Goal: Task Accomplishment & Management: Complete application form

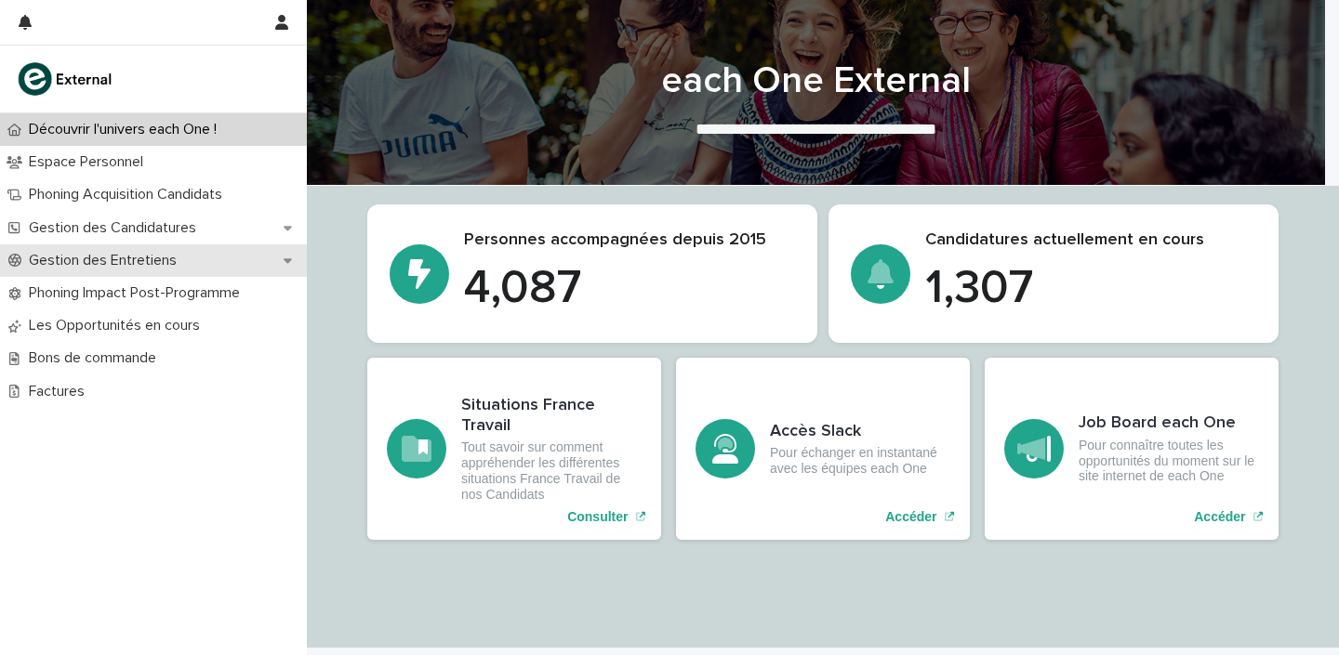
click at [164, 271] on div "Gestion des Entretiens" at bounding box center [153, 261] width 307 height 33
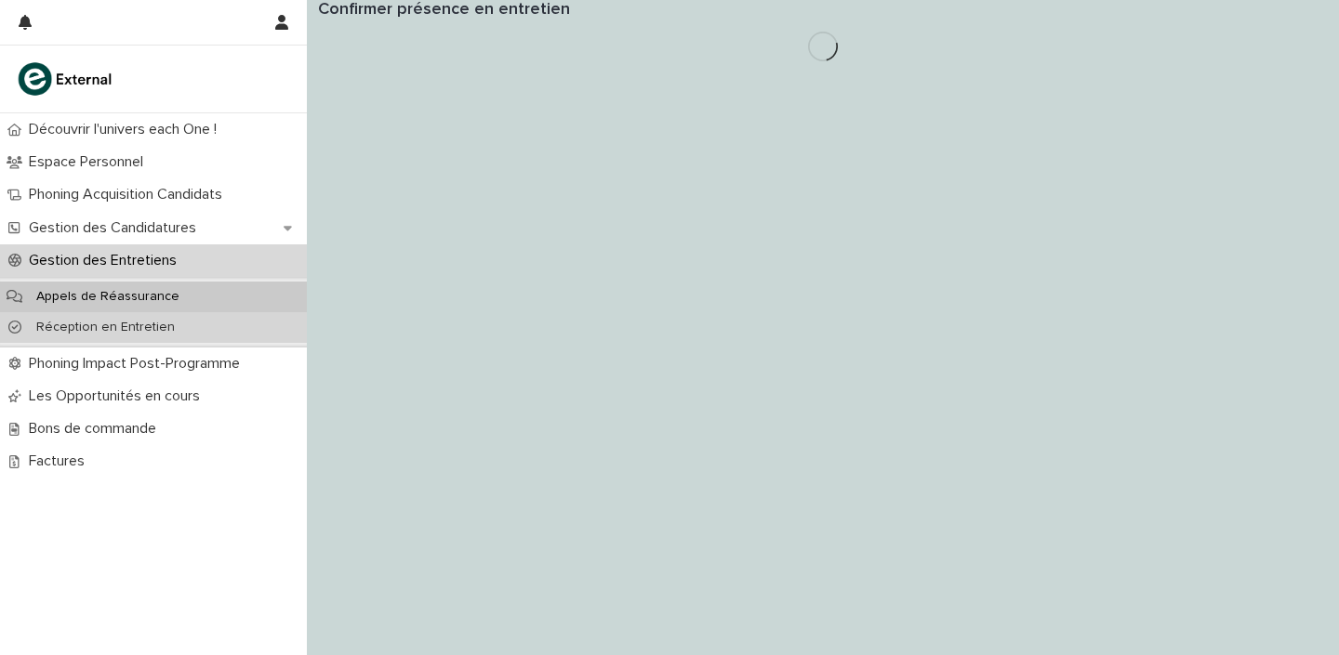
click at [146, 323] on p "Réception en Entretien" at bounding box center [105, 328] width 168 height 16
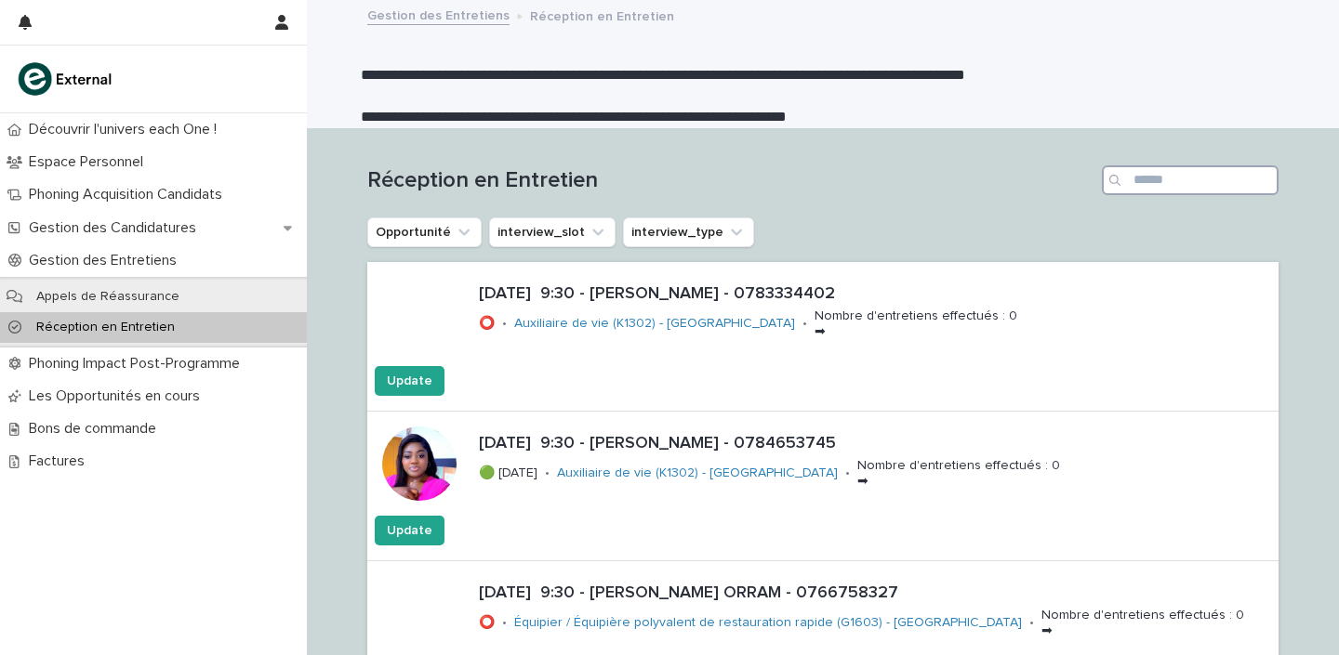
click at [1162, 180] on input "Search" at bounding box center [1190, 180] width 177 height 30
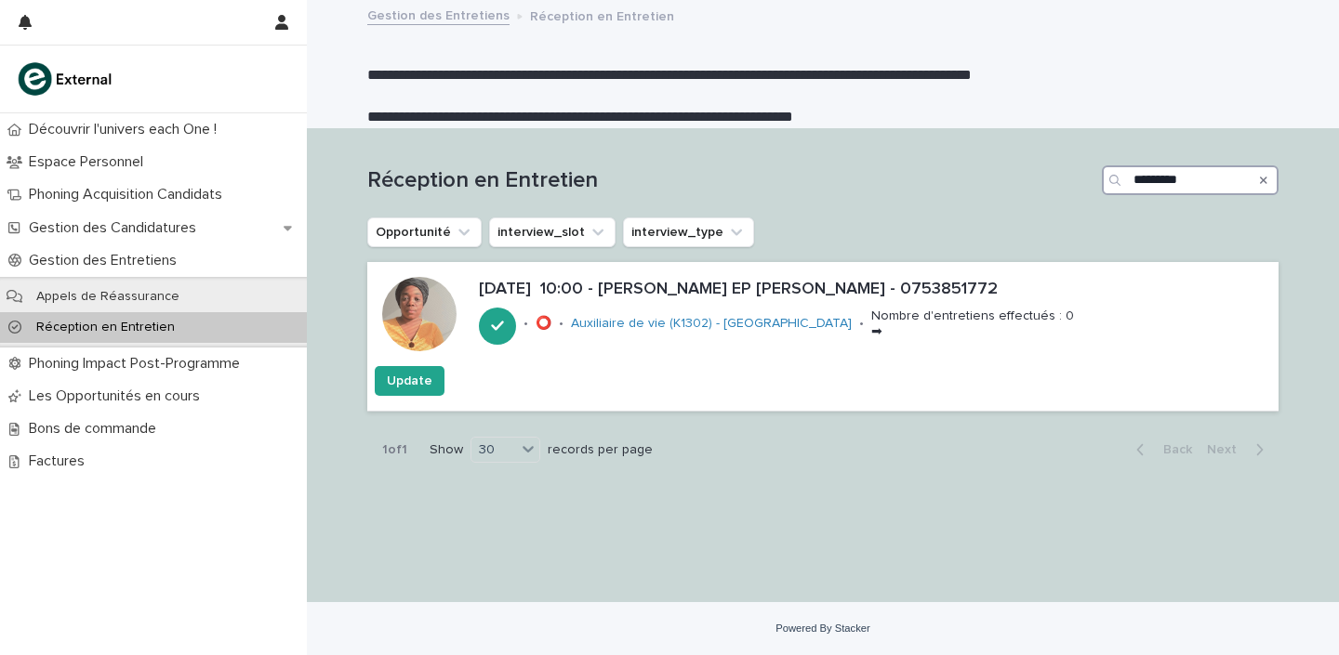
type input "*********"
click at [730, 290] on p "[DATE] 10:00 - [PERSON_NAME] EP [PERSON_NAME] - 0753851772" at bounding box center [875, 290] width 792 height 20
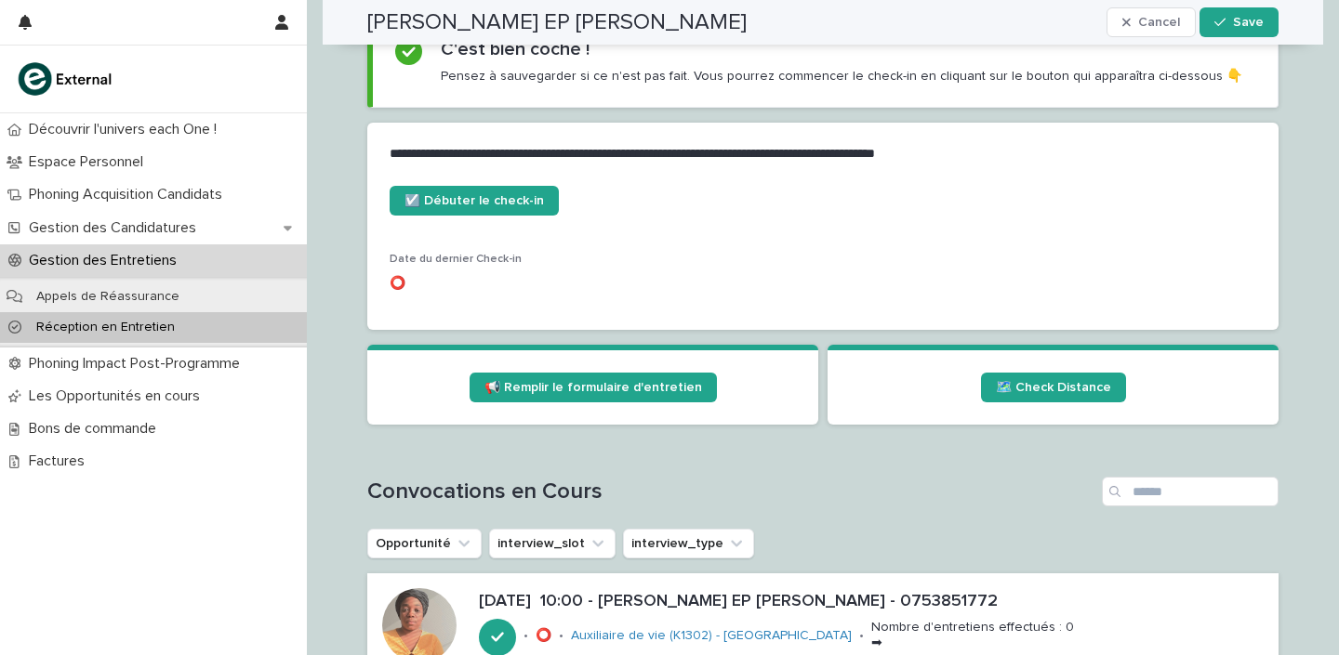
scroll to position [829, 0]
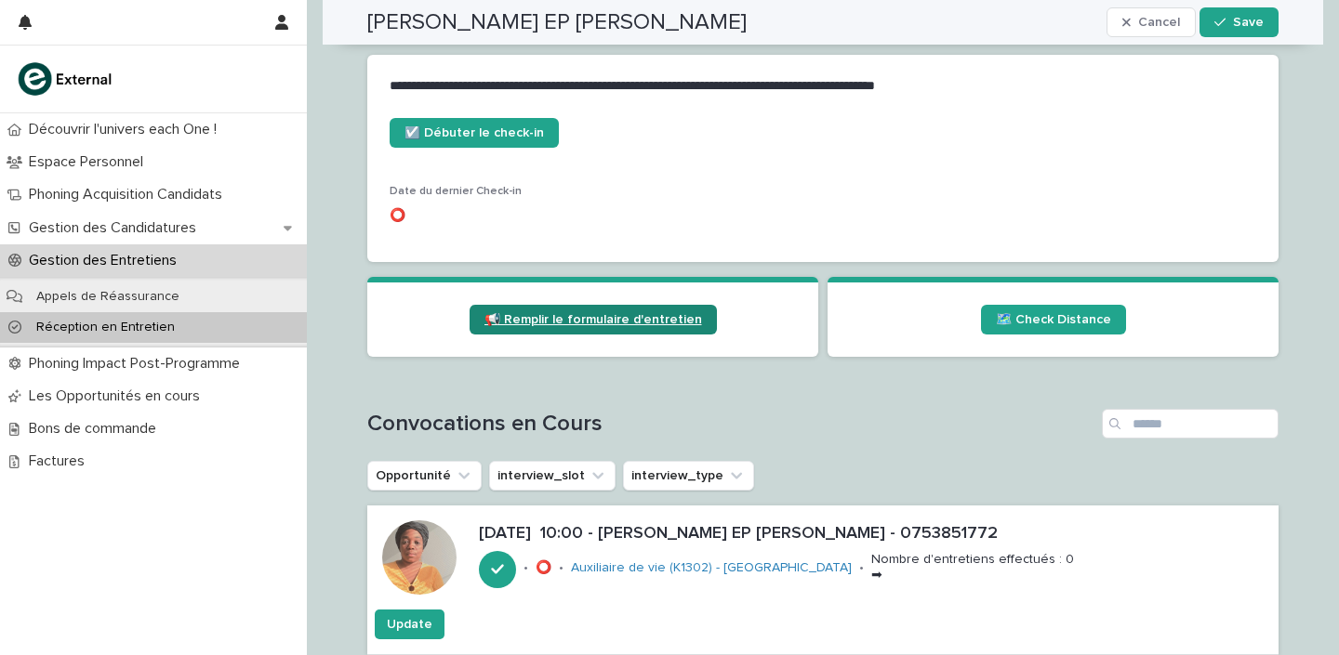
click at [605, 315] on span "📢 Remplir le formulaire d'entretien" at bounding box center [593, 319] width 218 height 13
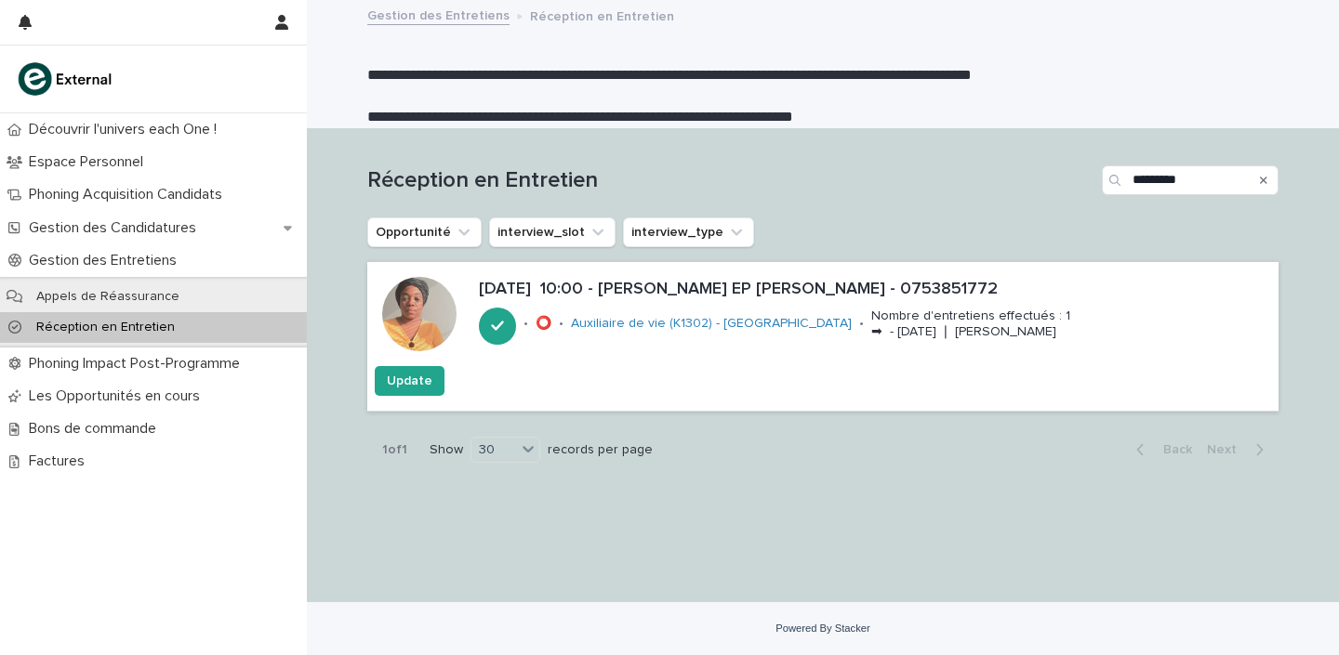
click at [1267, 182] on div "Search" at bounding box center [1264, 180] width 30 height 30
click at [1262, 180] on icon "Search" at bounding box center [1263, 180] width 7 height 7
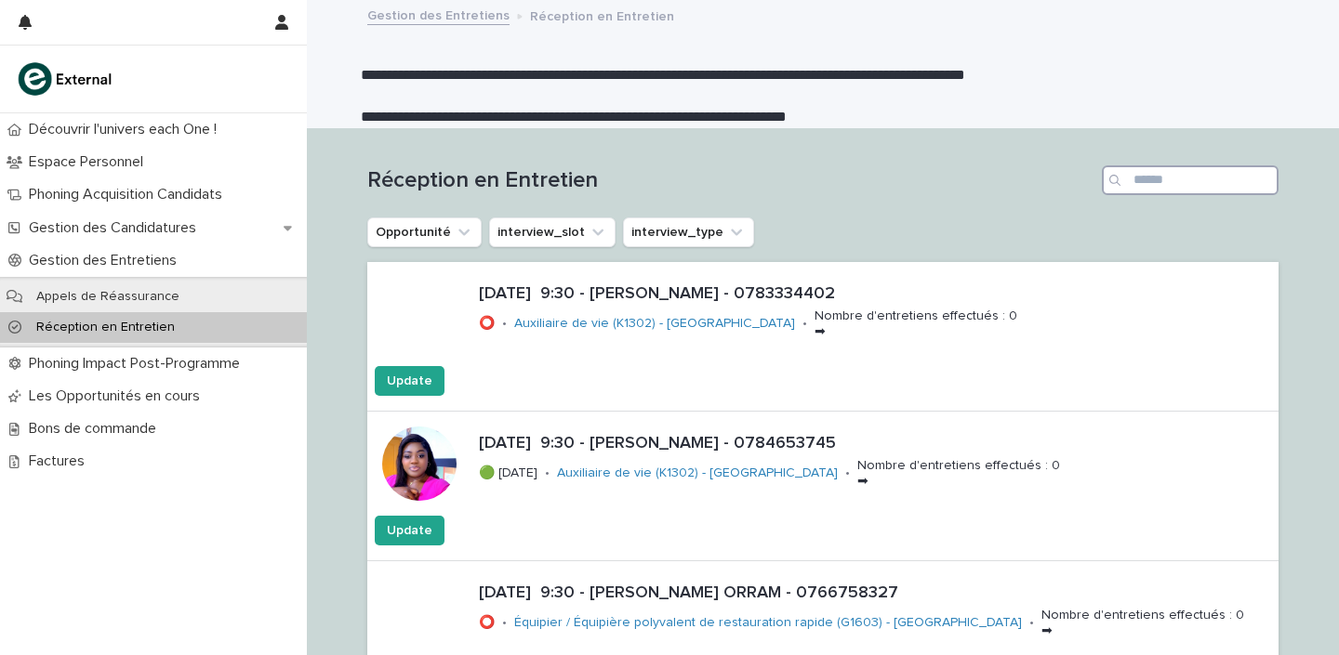
click at [1181, 176] on input "Search" at bounding box center [1190, 180] width 177 height 30
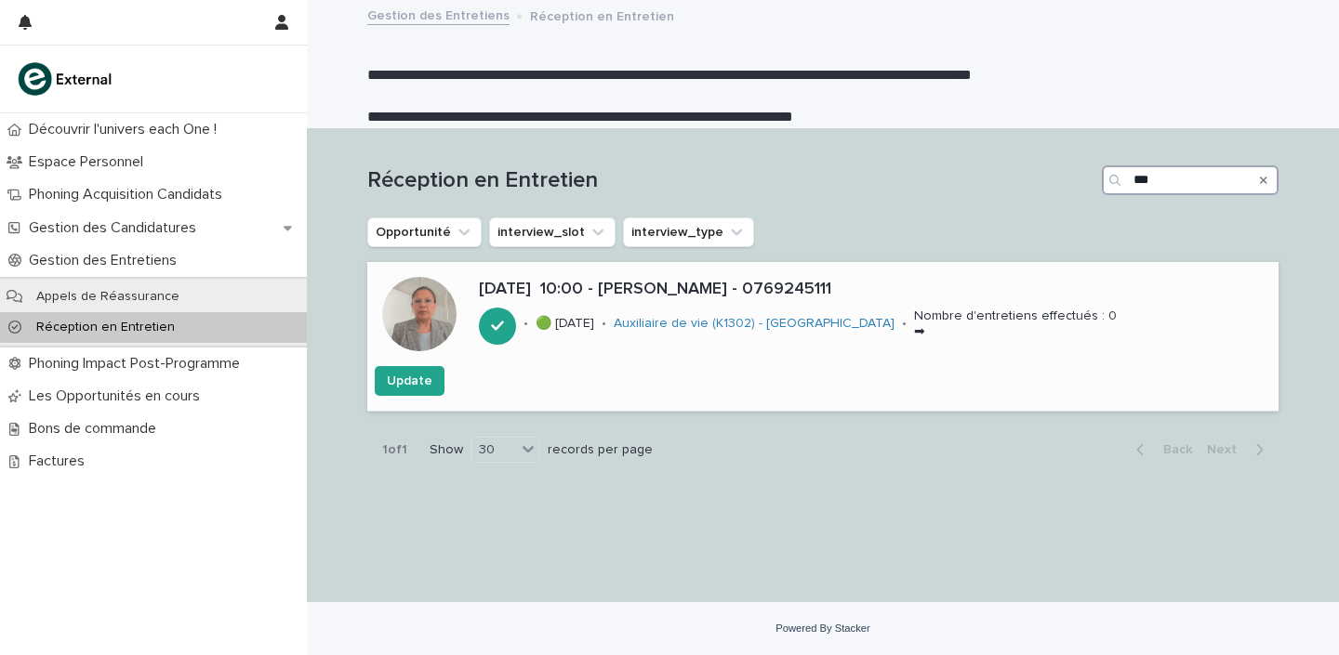
type input "***"
click at [779, 286] on p "[DATE] 10:00 - [PERSON_NAME] - 0769245111" at bounding box center [875, 290] width 792 height 20
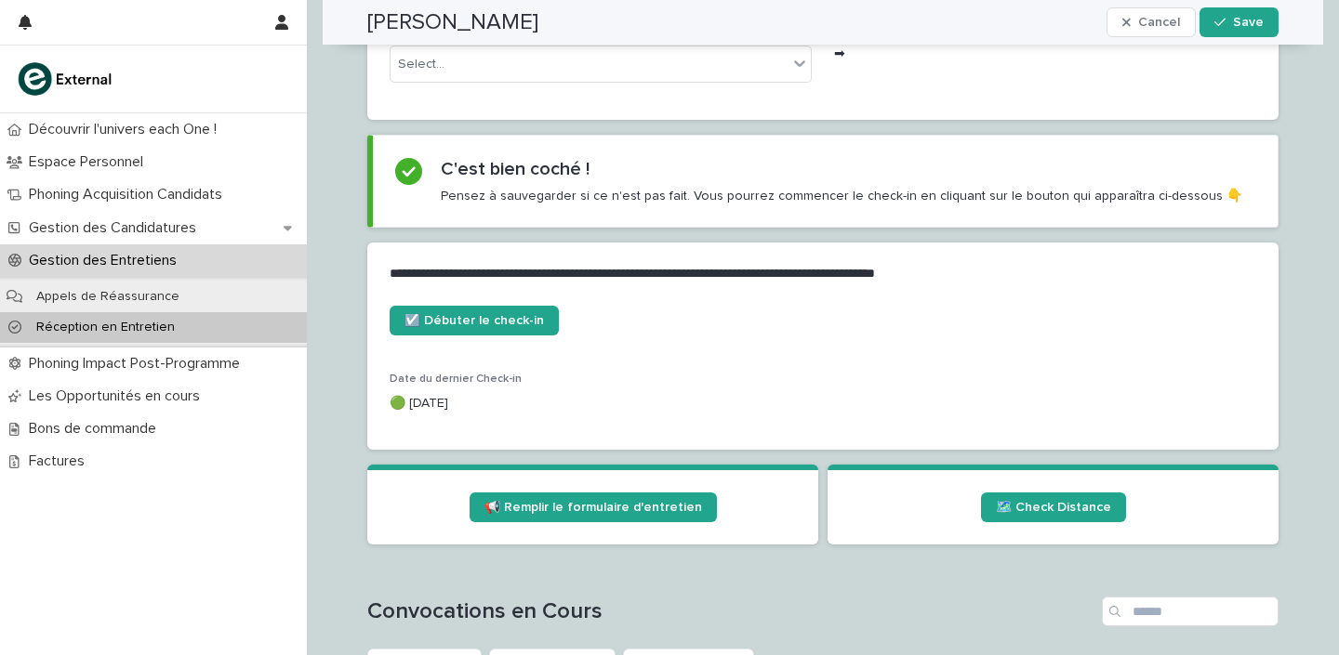
scroll to position [650, 0]
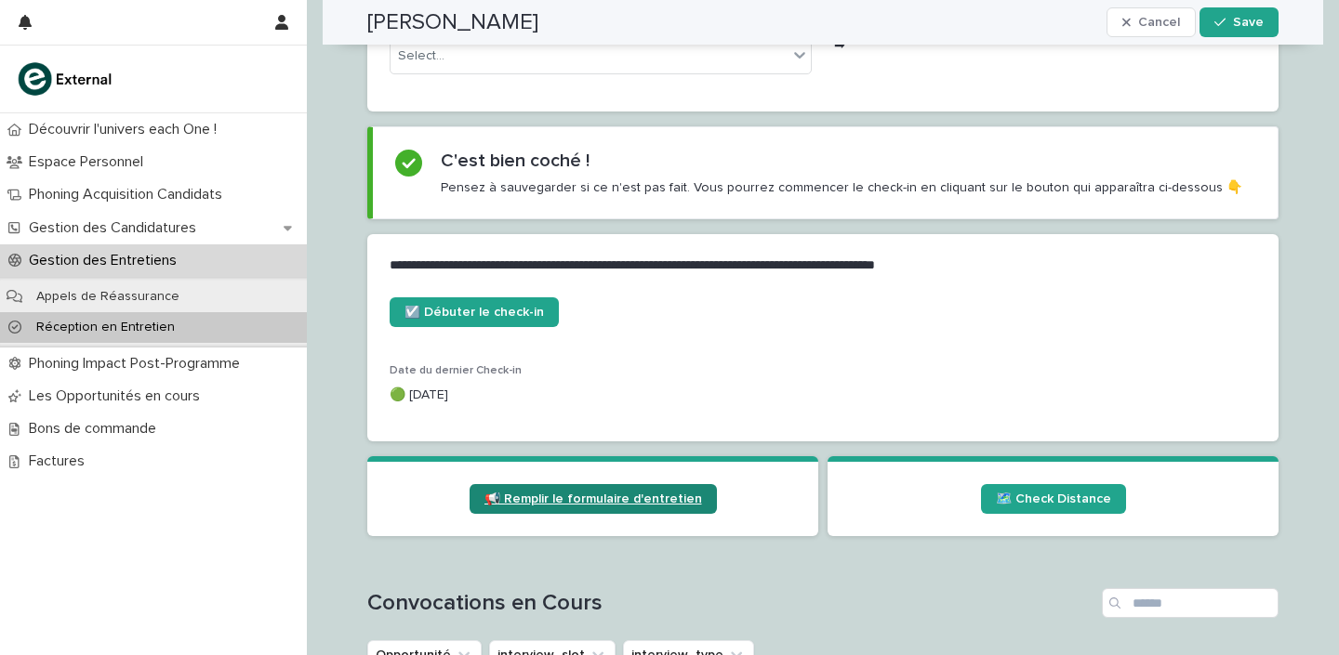
click at [533, 505] on link "📢 Remplir le formulaire d'entretien" at bounding box center [592, 499] width 247 height 30
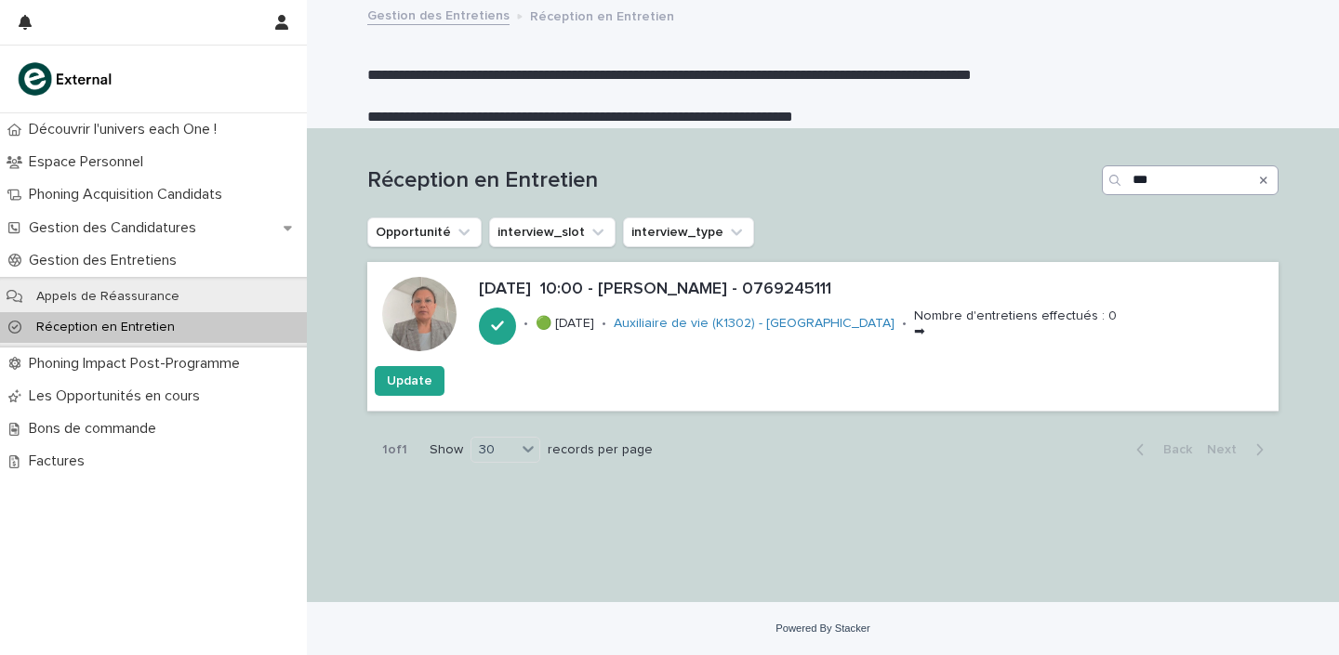
click at [1262, 181] on icon "Search" at bounding box center [1263, 180] width 7 height 7
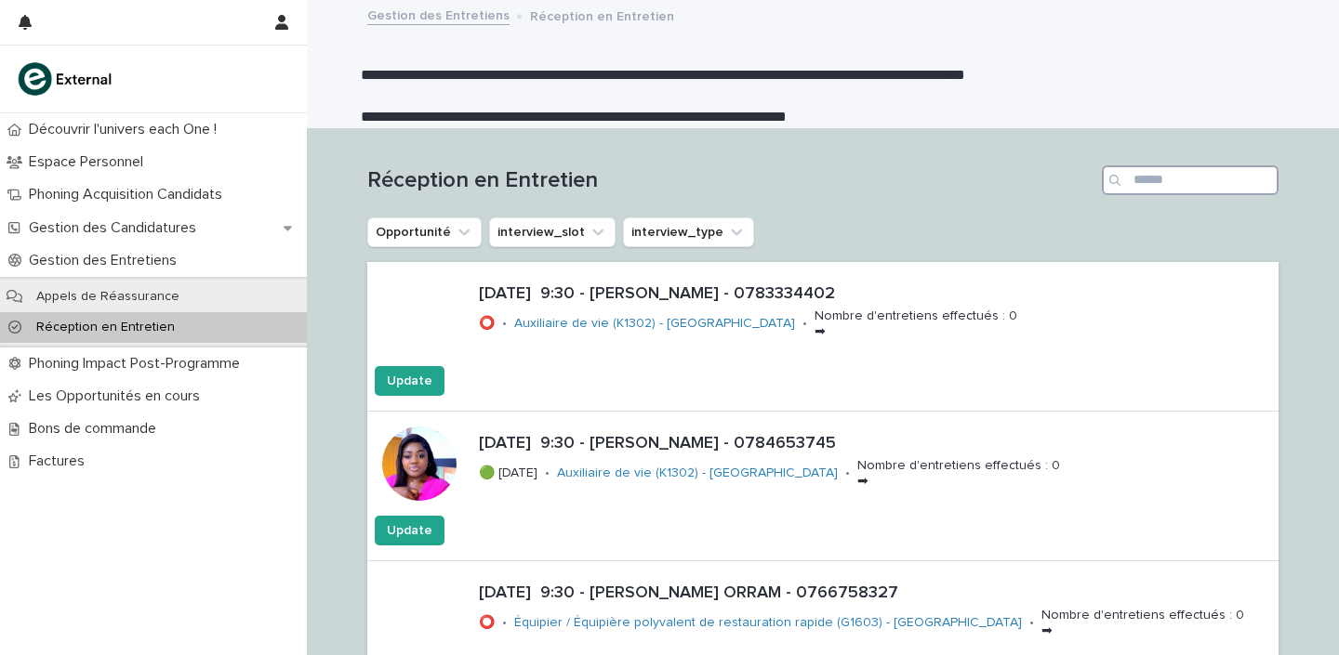
click at [1130, 179] on input "Search" at bounding box center [1190, 180] width 177 height 30
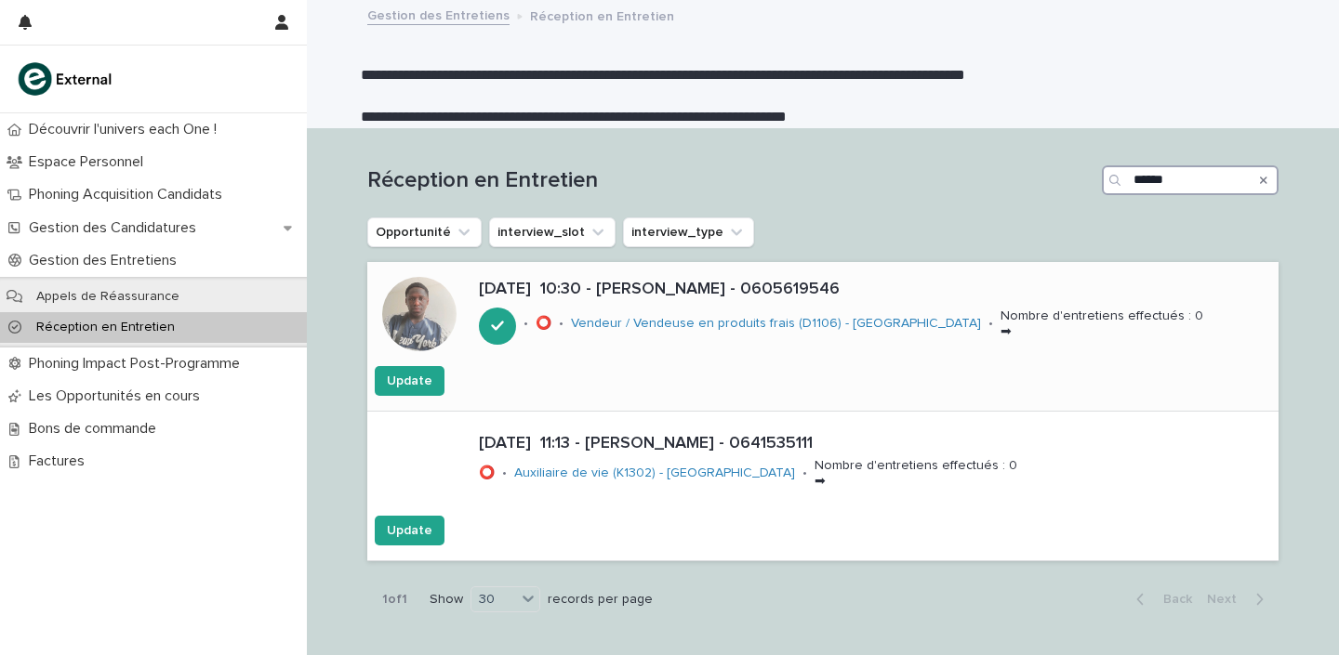
type input "******"
click at [690, 286] on p "[DATE] 10:30 - [PERSON_NAME] - 0605619546" at bounding box center [875, 290] width 792 height 20
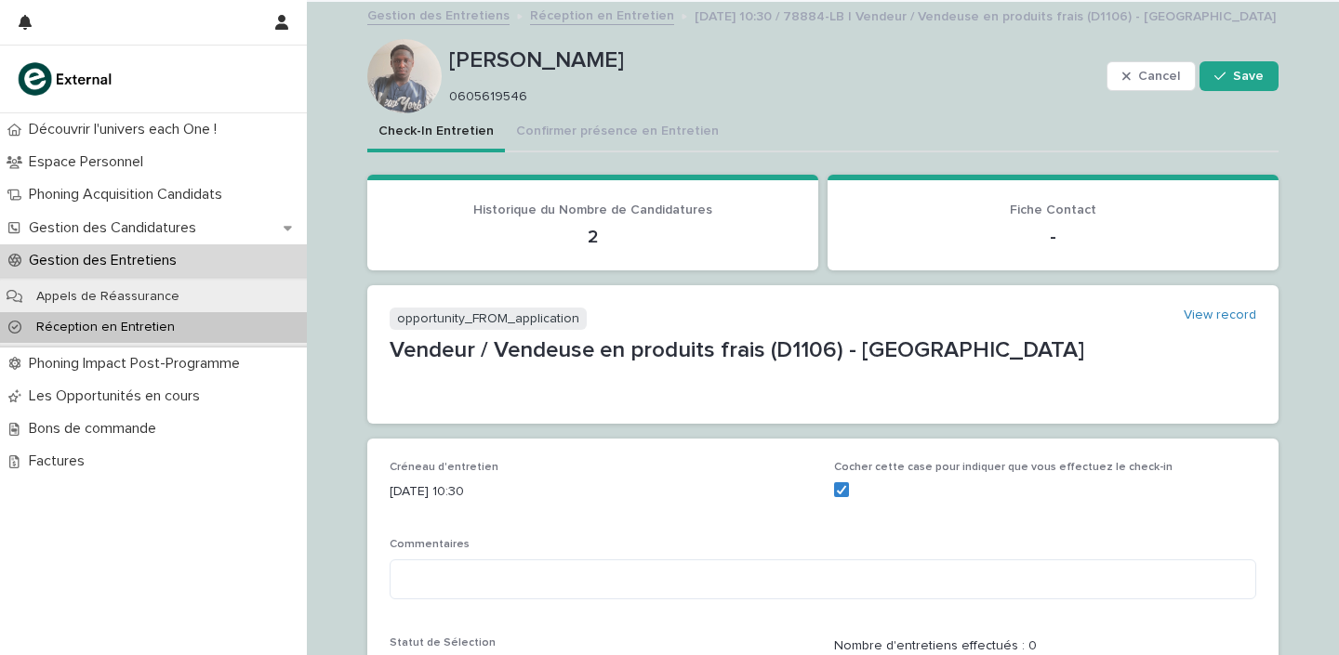
scroll to position [724, 0]
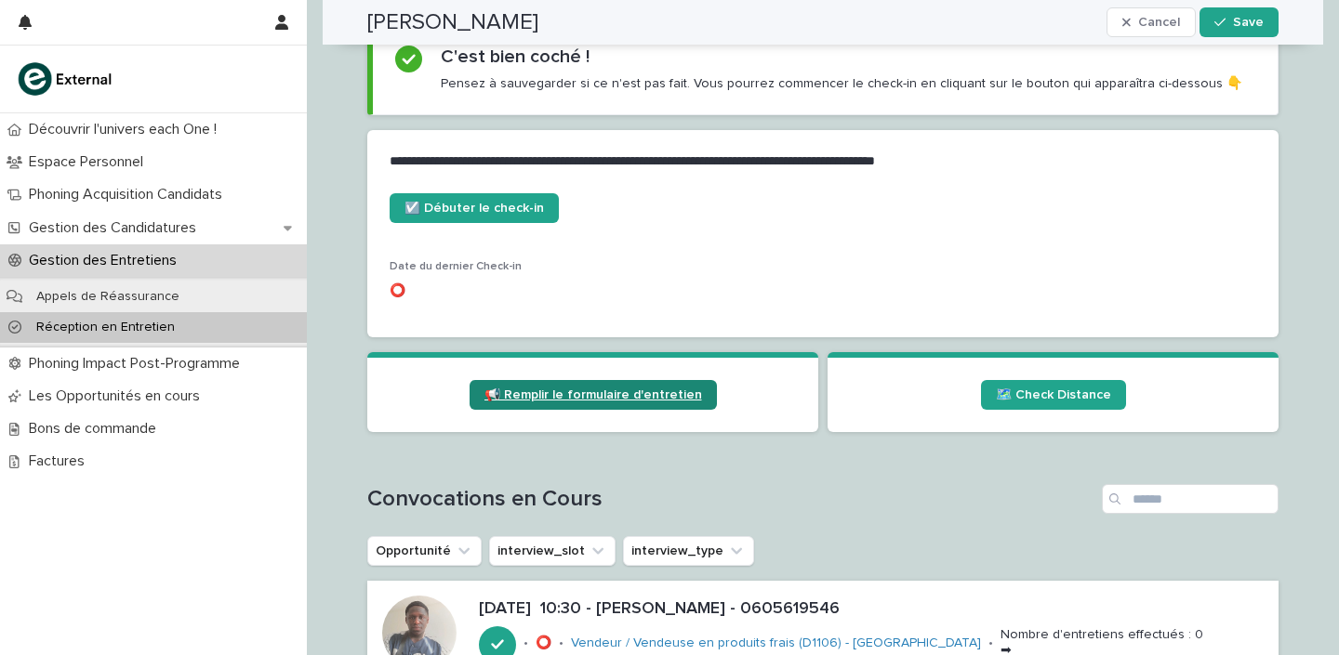
click at [629, 397] on span "📢 Remplir le formulaire d'entretien" at bounding box center [593, 395] width 218 height 13
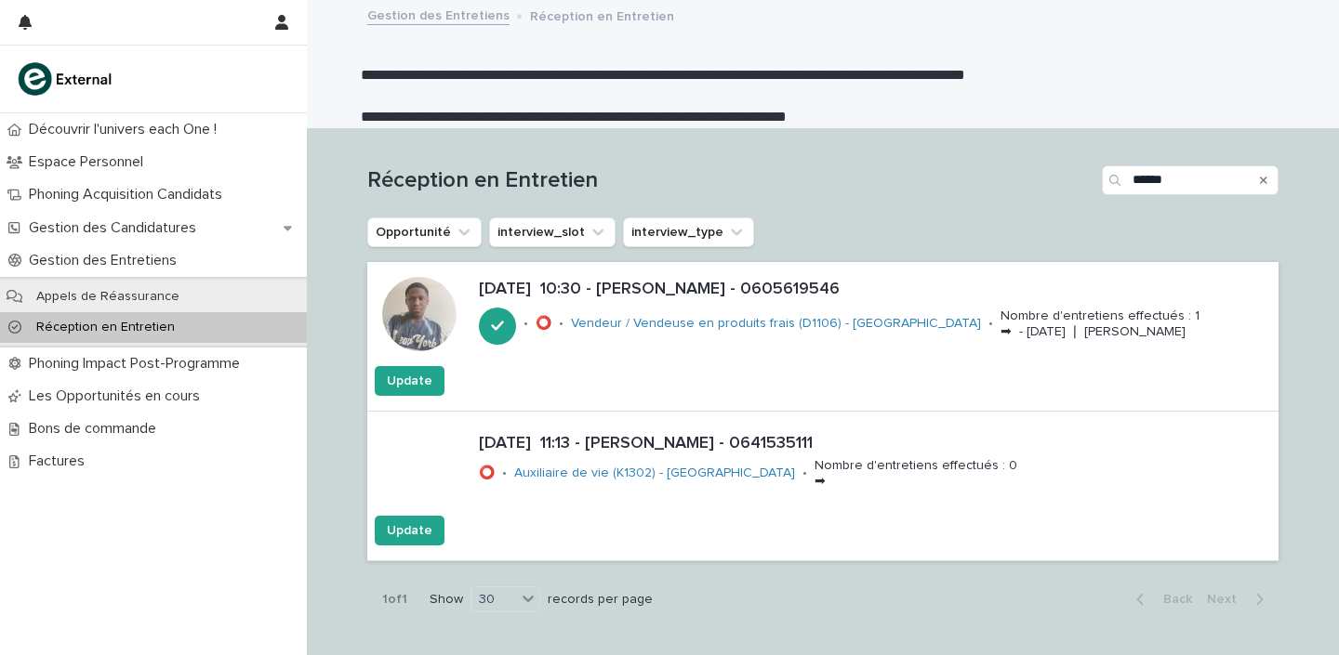
click at [1260, 180] on icon "Search" at bounding box center [1263, 180] width 7 height 7
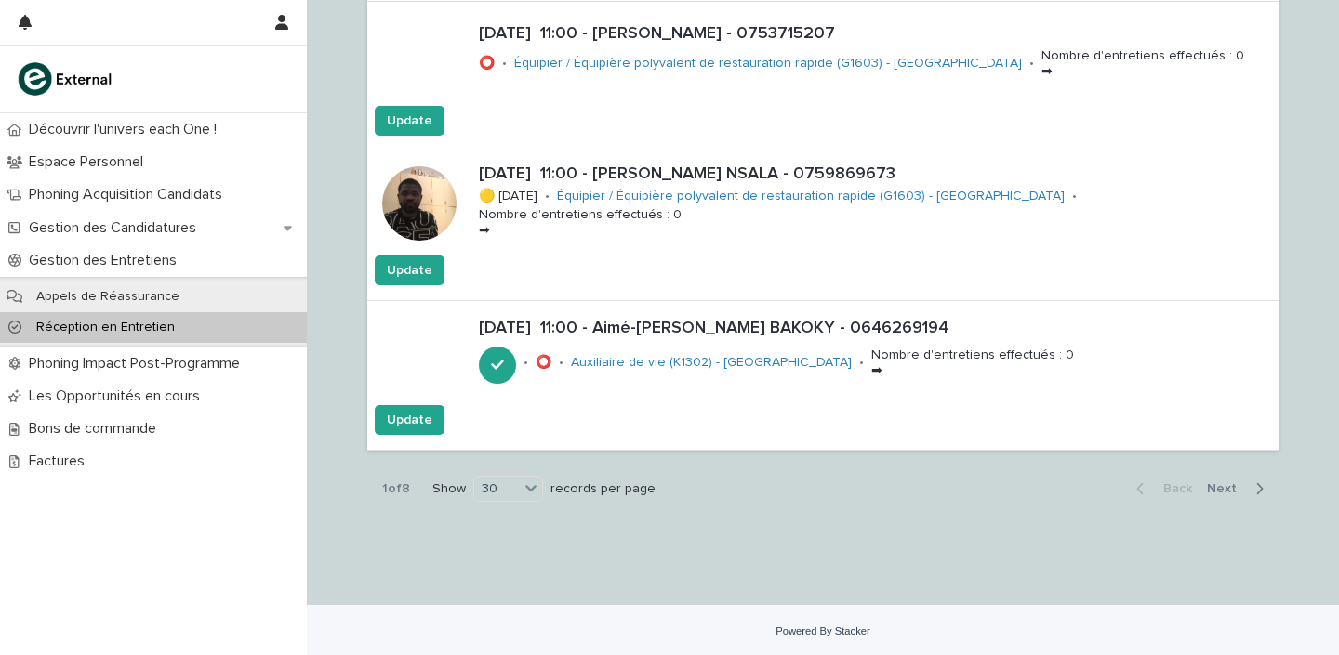
scroll to position [4305, 0]
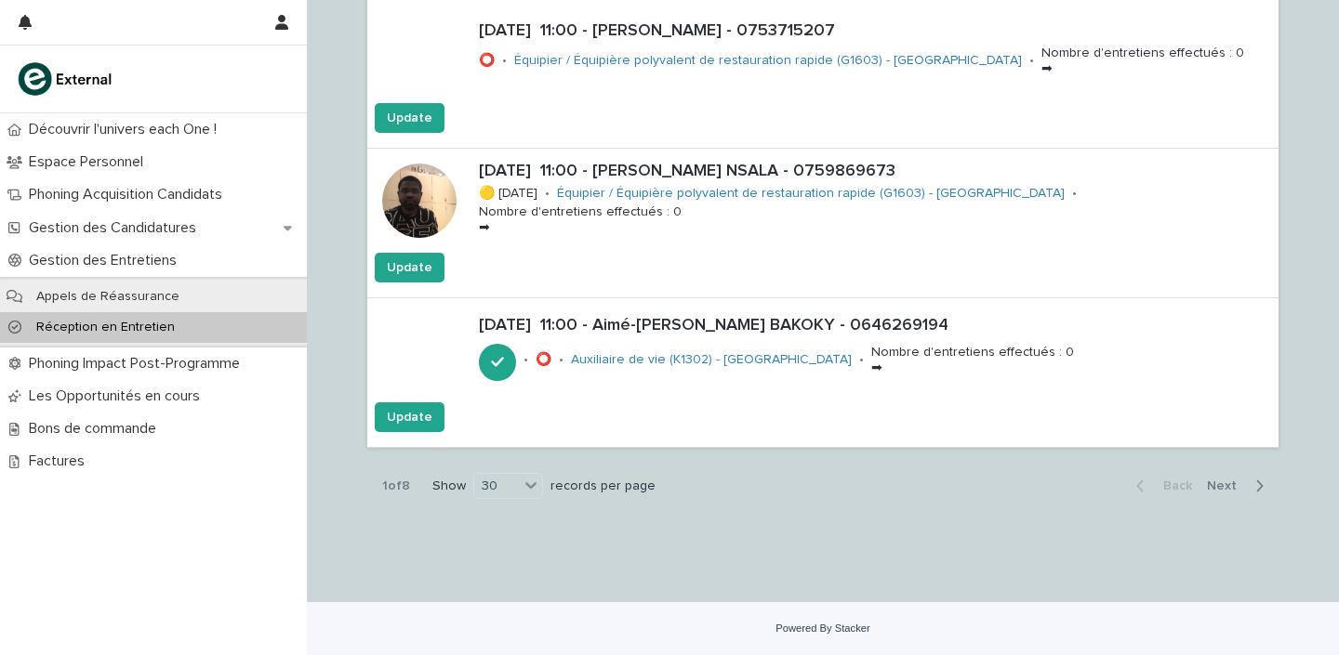
click at [1212, 483] on span "Next" at bounding box center [1227, 486] width 41 height 13
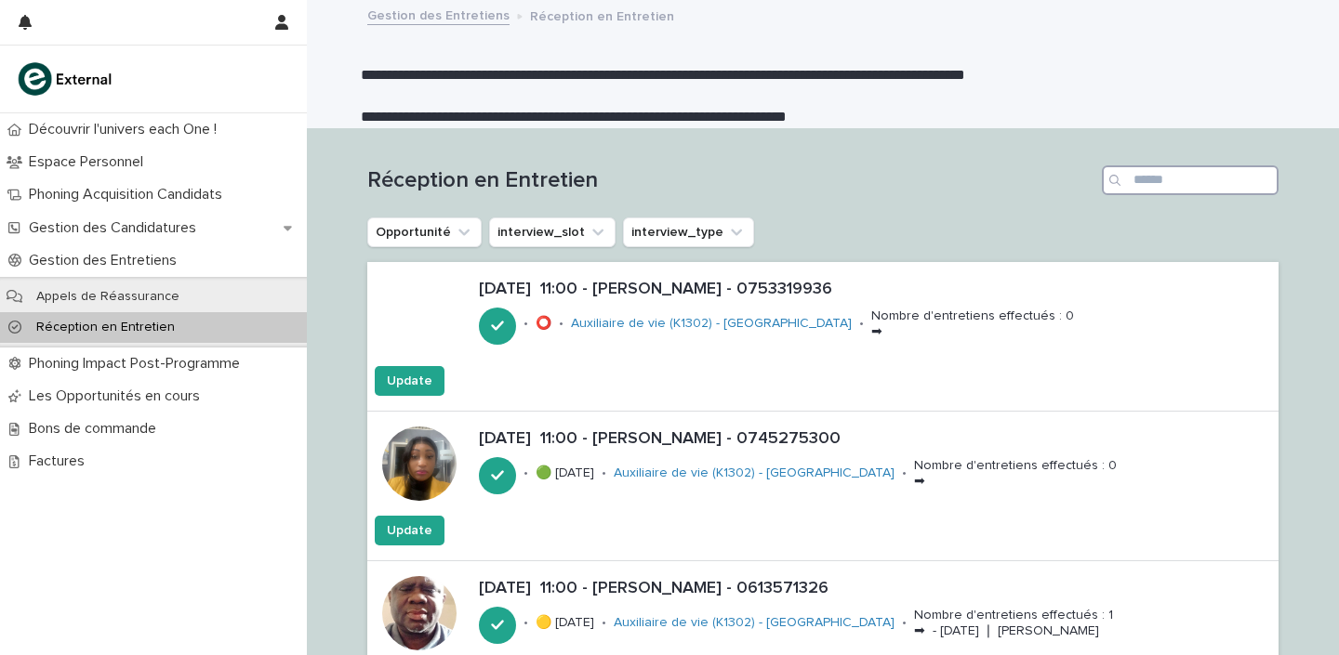
click at [1163, 187] on input "Search" at bounding box center [1190, 180] width 177 height 30
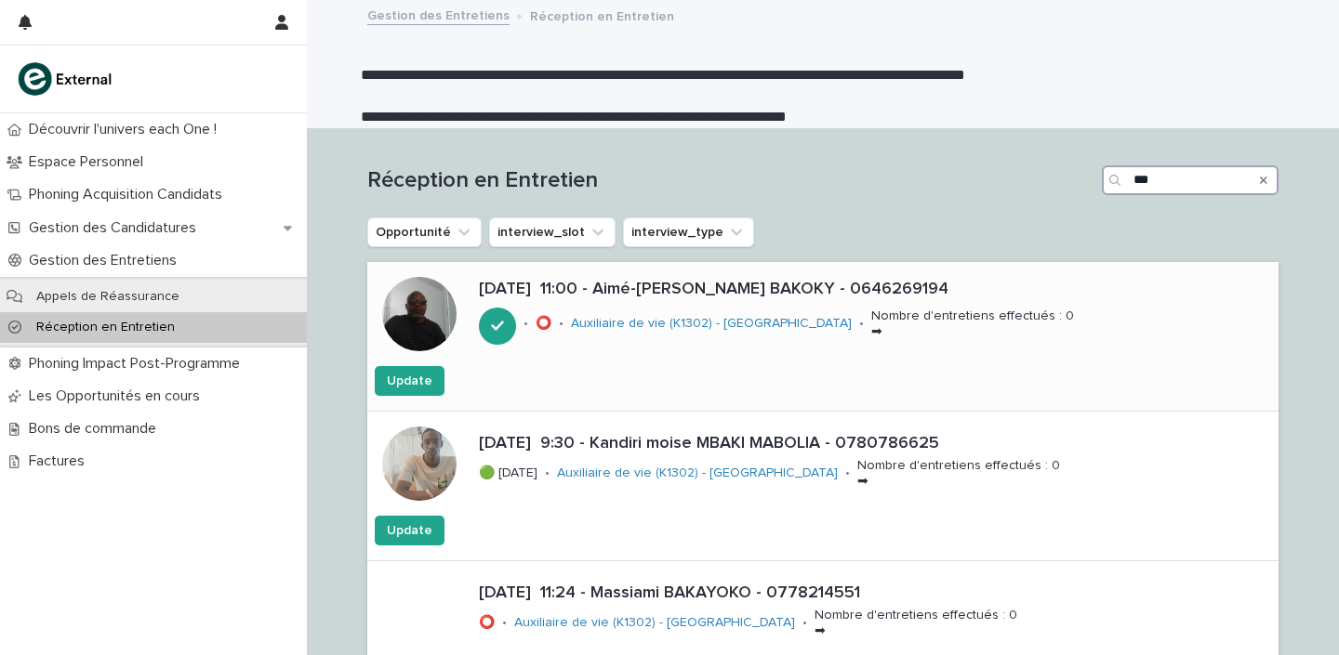
type input "***"
click at [724, 291] on p "[DATE] 11:00 - Aimé-[PERSON_NAME] BAKOKY - 0646269194" at bounding box center [875, 290] width 792 height 20
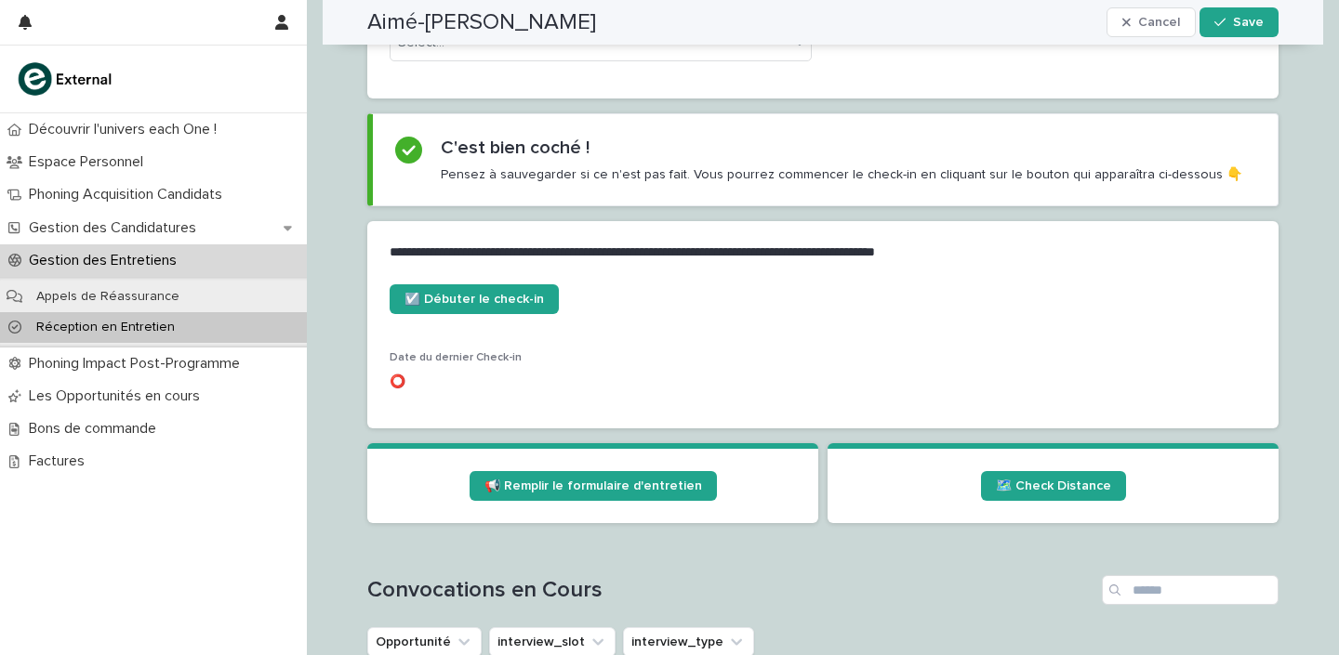
scroll to position [665, 0]
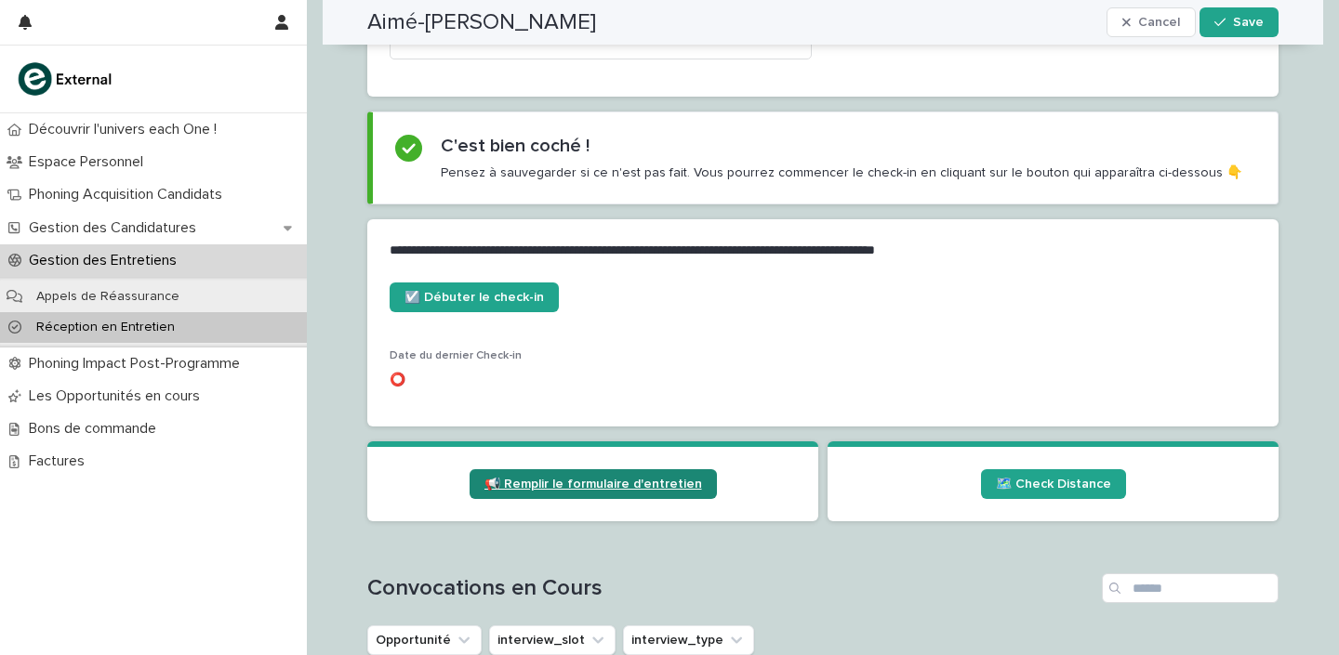
click at [628, 490] on span "📢 Remplir le formulaire d'entretien" at bounding box center [593, 484] width 218 height 13
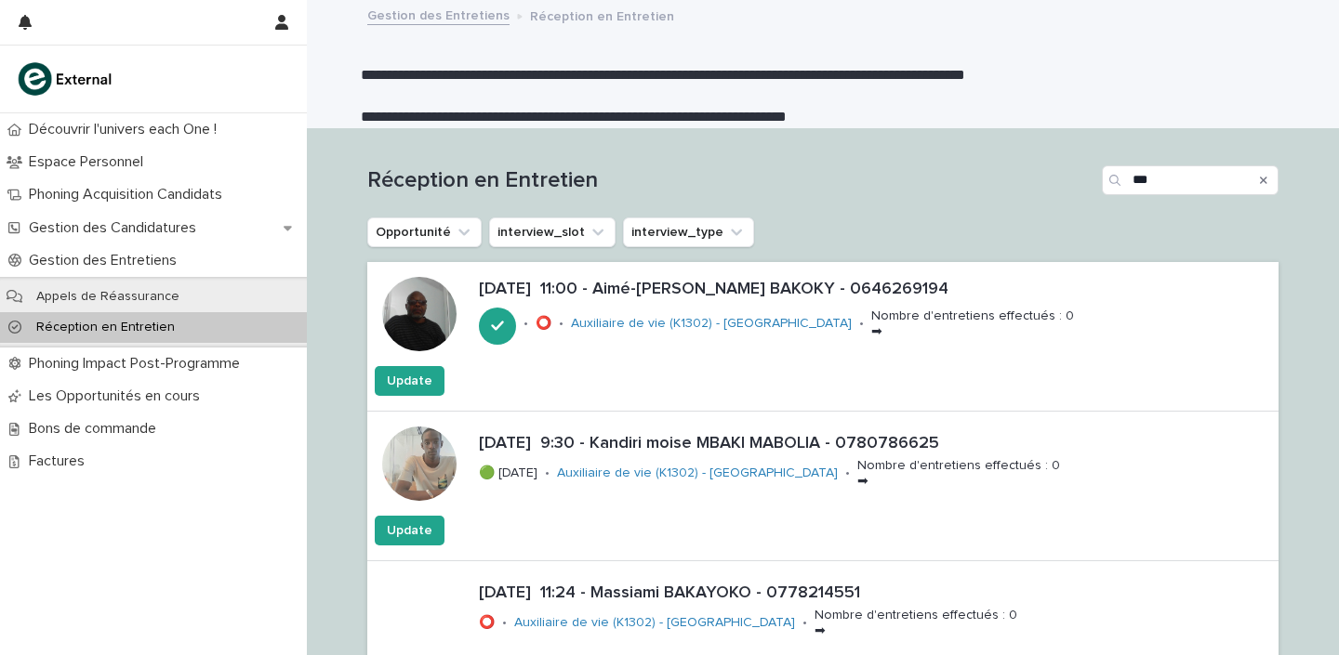
drag, startPoint x: 1257, startPoint y: 178, endPoint x: 1238, endPoint y: 181, distance: 18.8
click at [1260, 179] on icon "Search" at bounding box center [1263, 180] width 7 height 7
click at [1191, 172] on input "Search" at bounding box center [1190, 180] width 177 height 30
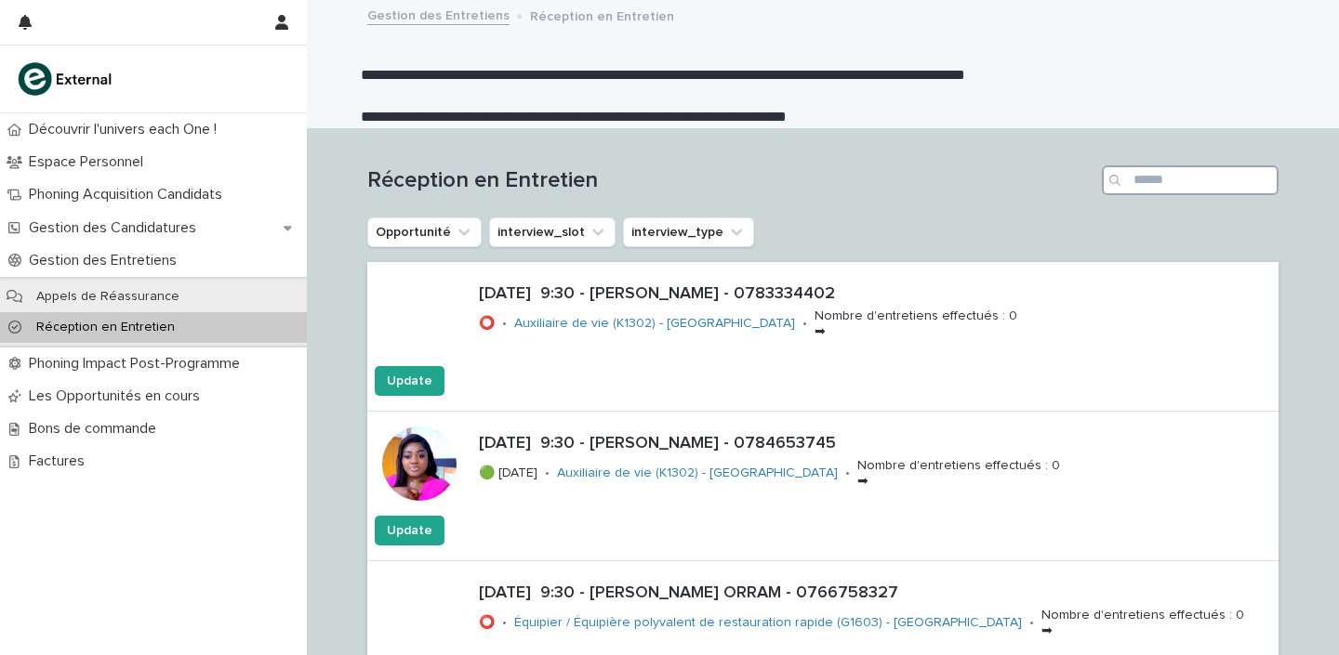
drag, startPoint x: 1177, startPoint y: 178, endPoint x: 1176, endPoint y: 166, distance: 12.1
click at [1177, 172] on input "Search" at bounding box center [1190, 180] width 177 height 30
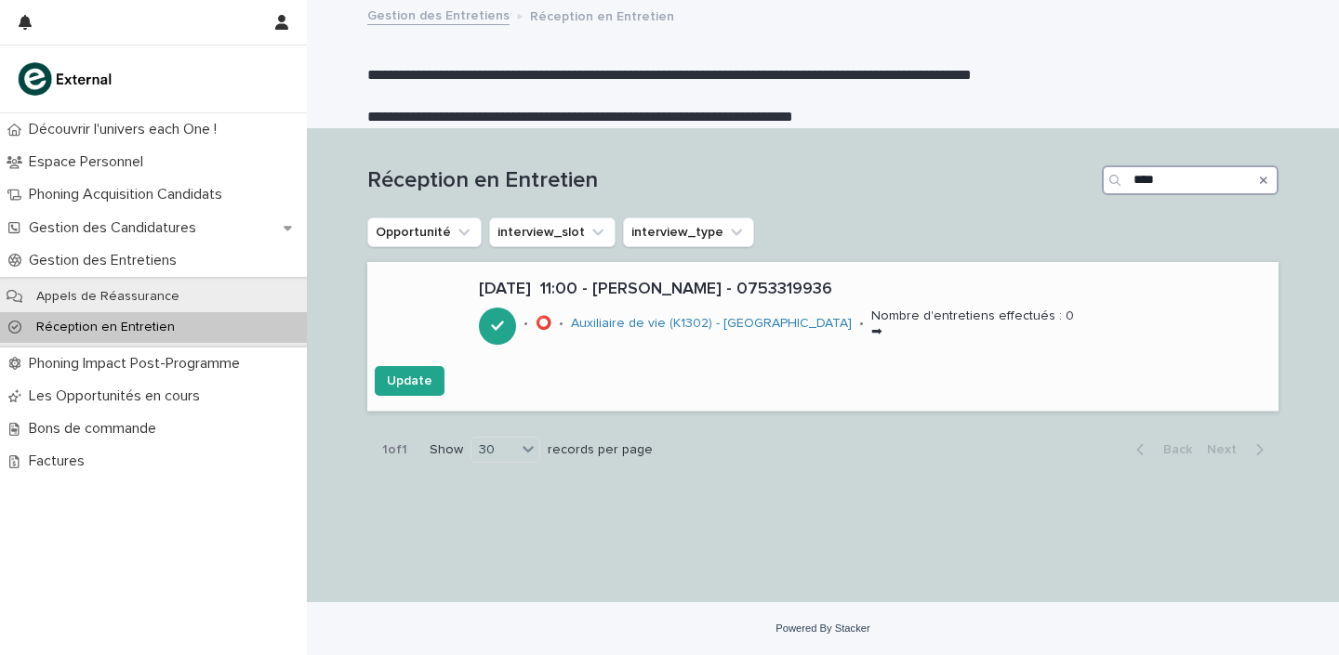
type input "****"
click at [717, 284] on p "[DATE] 11:00 - [PERSON_NAME] - 0753319936" at bounding box center [875, 290] width 792 height 20
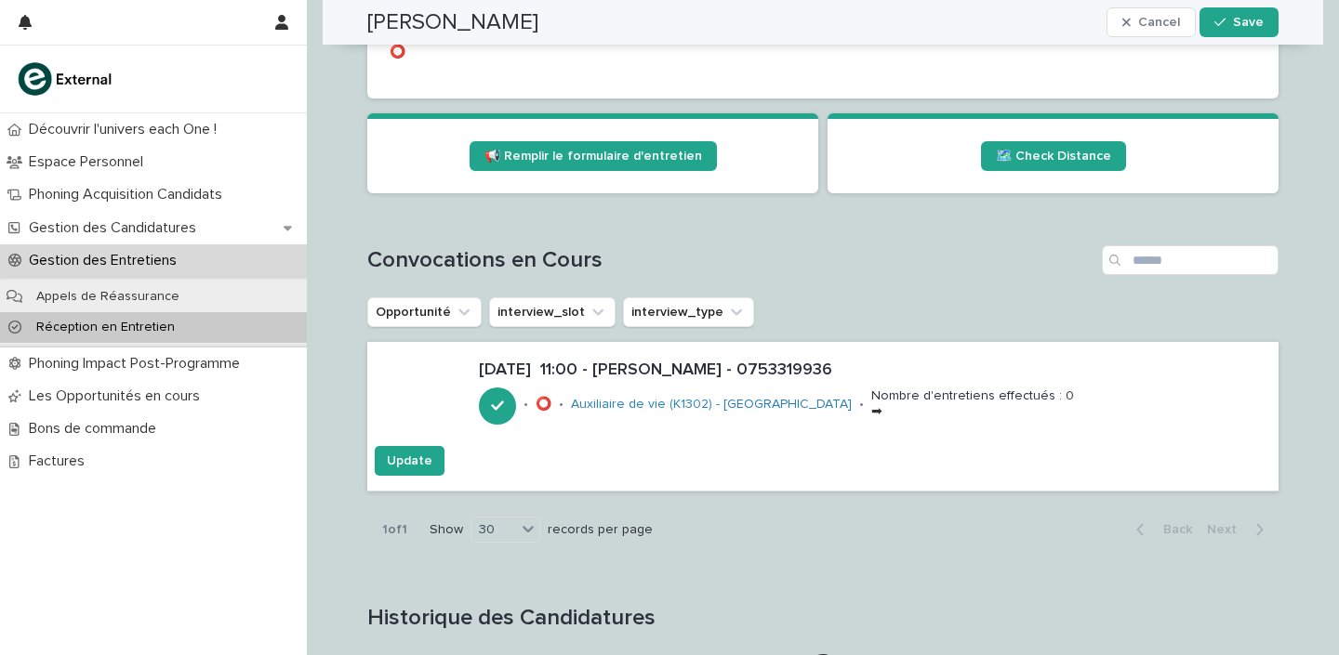
scroll to position [986, 0]
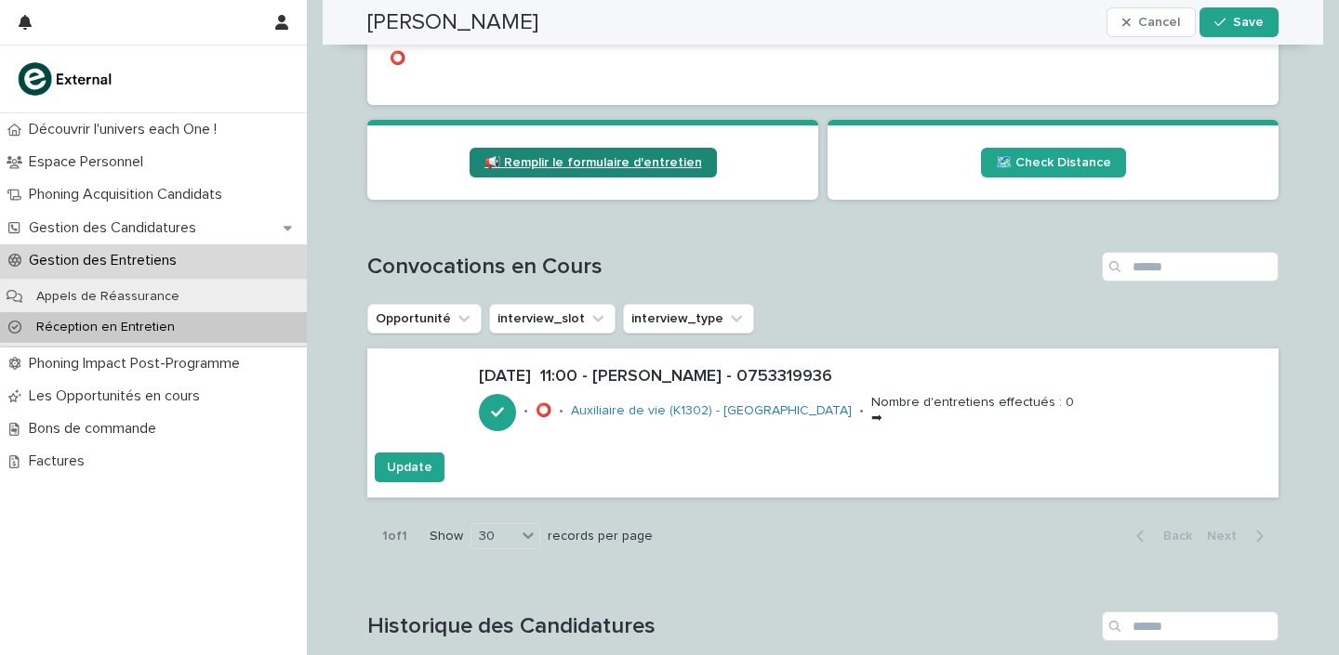
click at [623, 167] on span "📢 Remplir le formulaire d'entretien" at bounding box center [593, 162] width 218 height 13
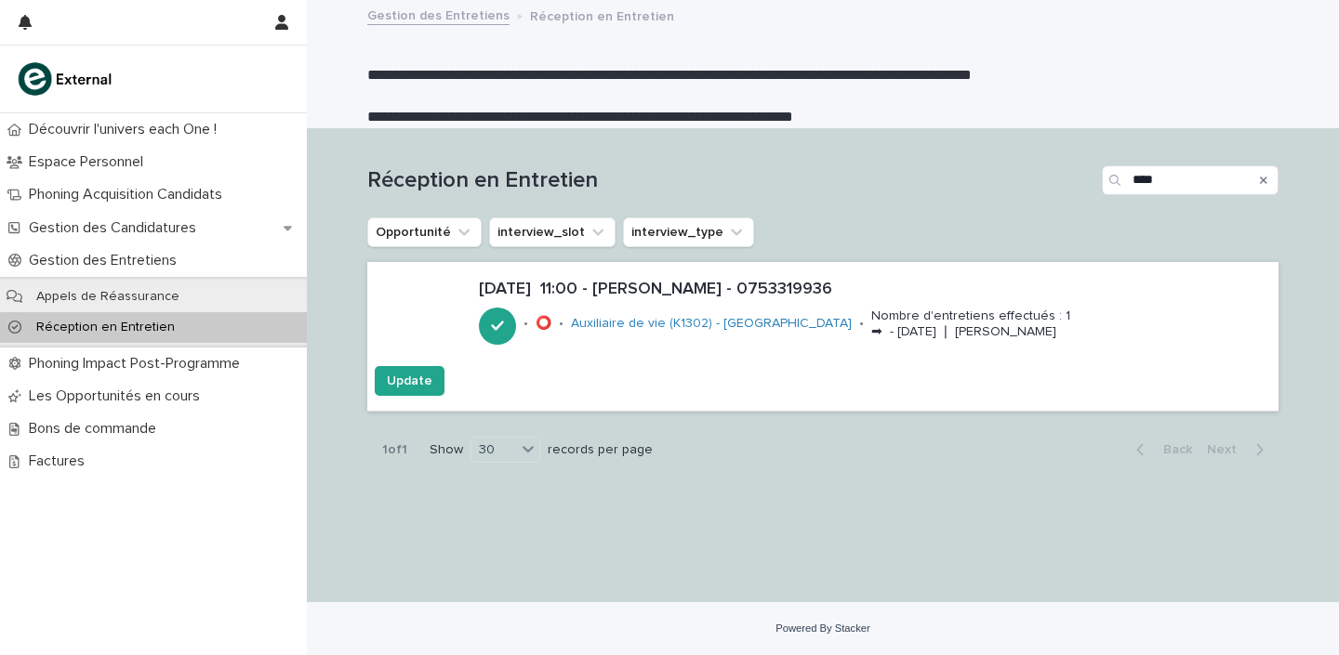
click at [1265, 184] on icon "Search" at bounding box center [1263, 180] width 7 height 11
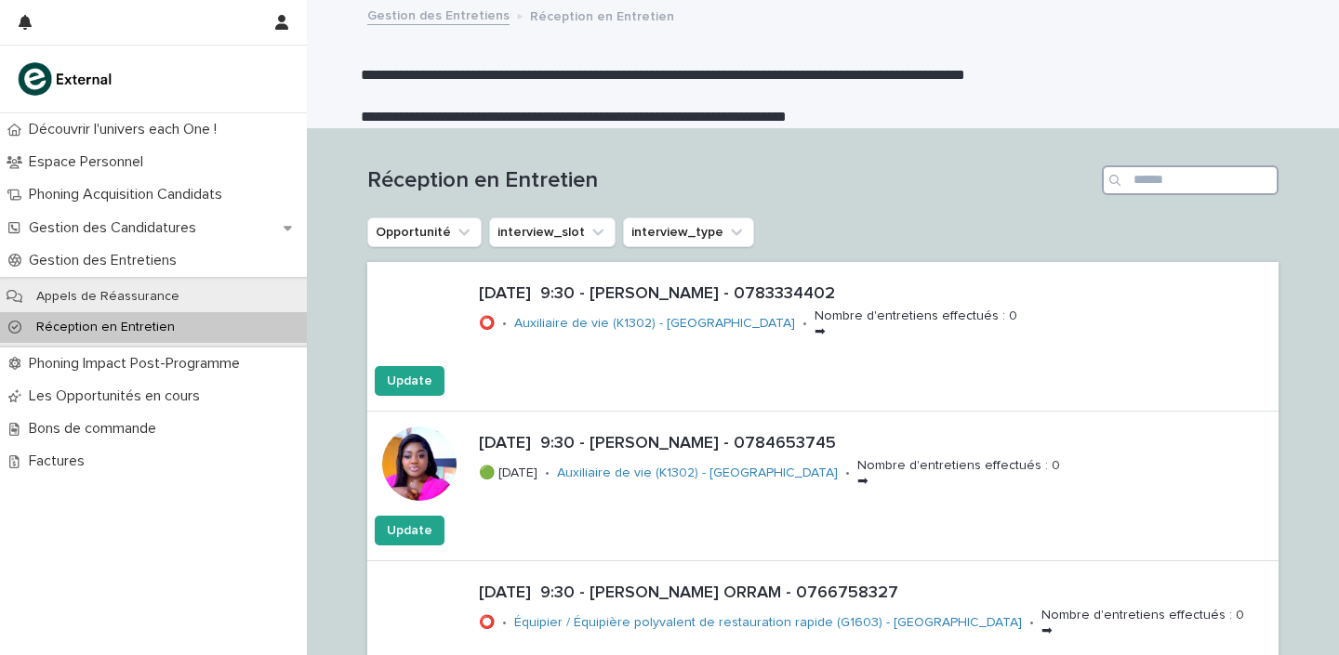
click at [1184, 181] on input "Search" at bounding box center [1190, 180] width 177 height 30
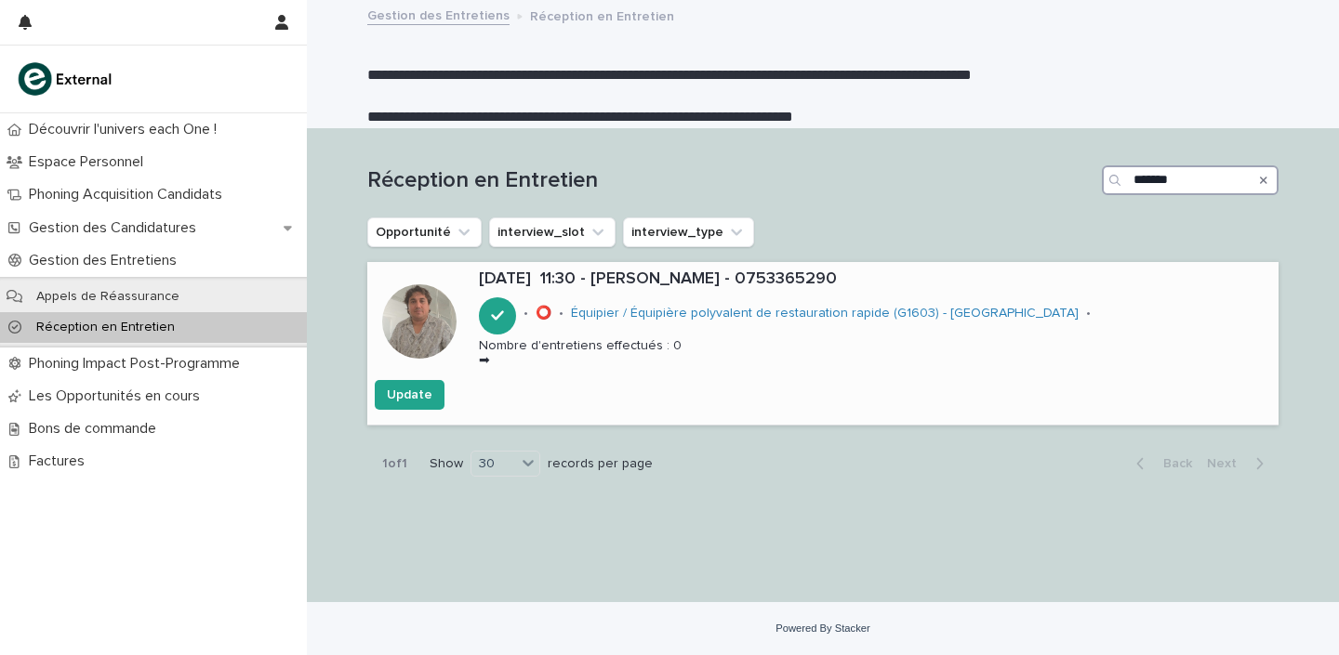
type input "*******"
click at [717, 286] on p "[DATE] 11:30 - [PERSON_NAME] - 0753365290" at bounding box center [875, 280] width 792 height 20
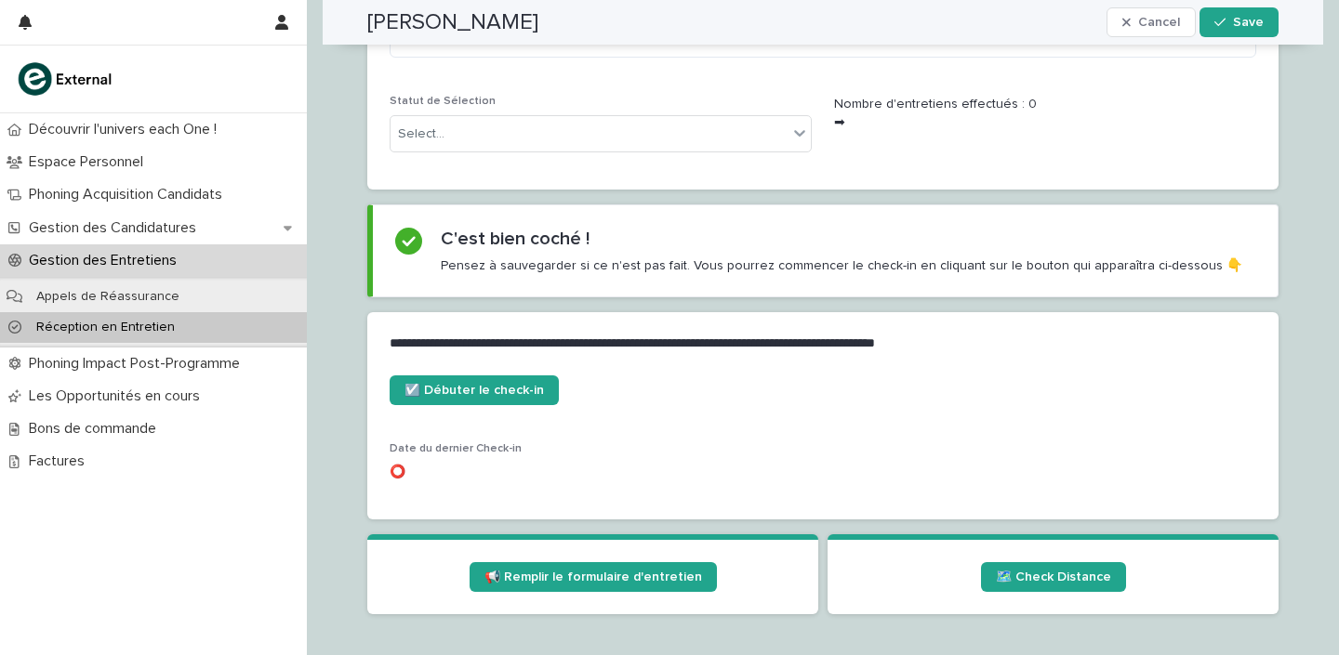
scroll to position [572, 0]
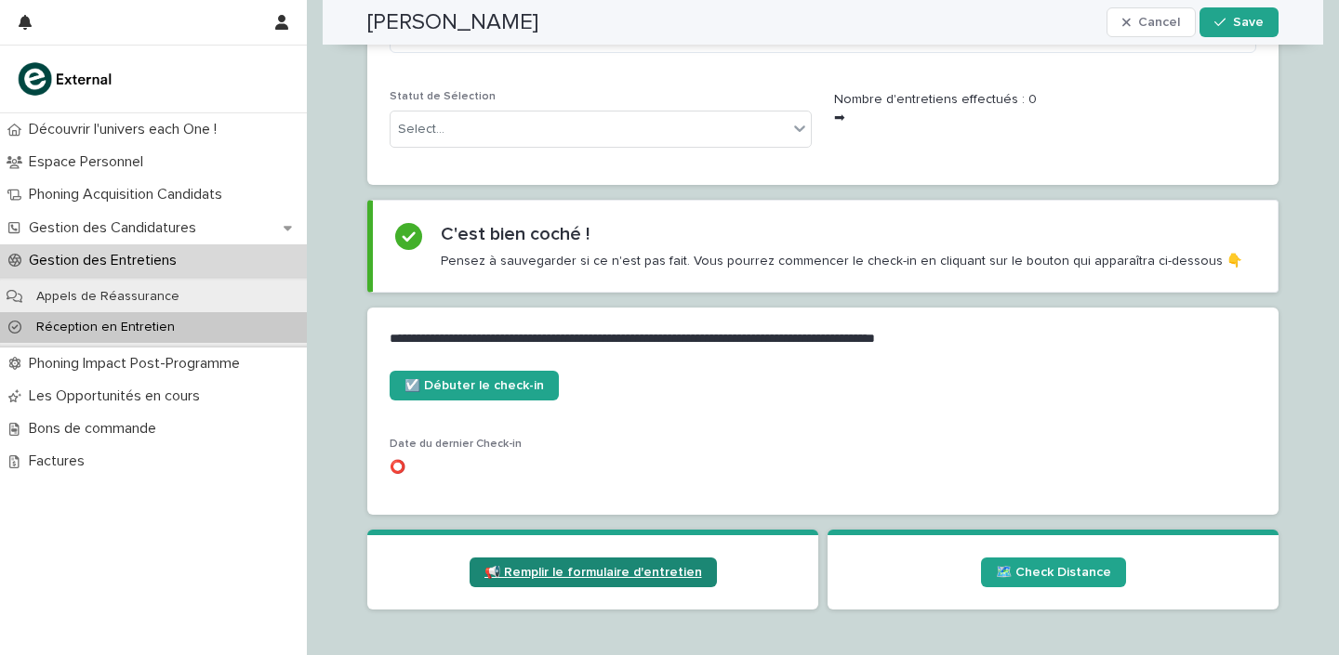
click at [595, 562] on link "📢 Remplir le formulaire d'entretien" at bounding box center [592, 573] width 247 height 30
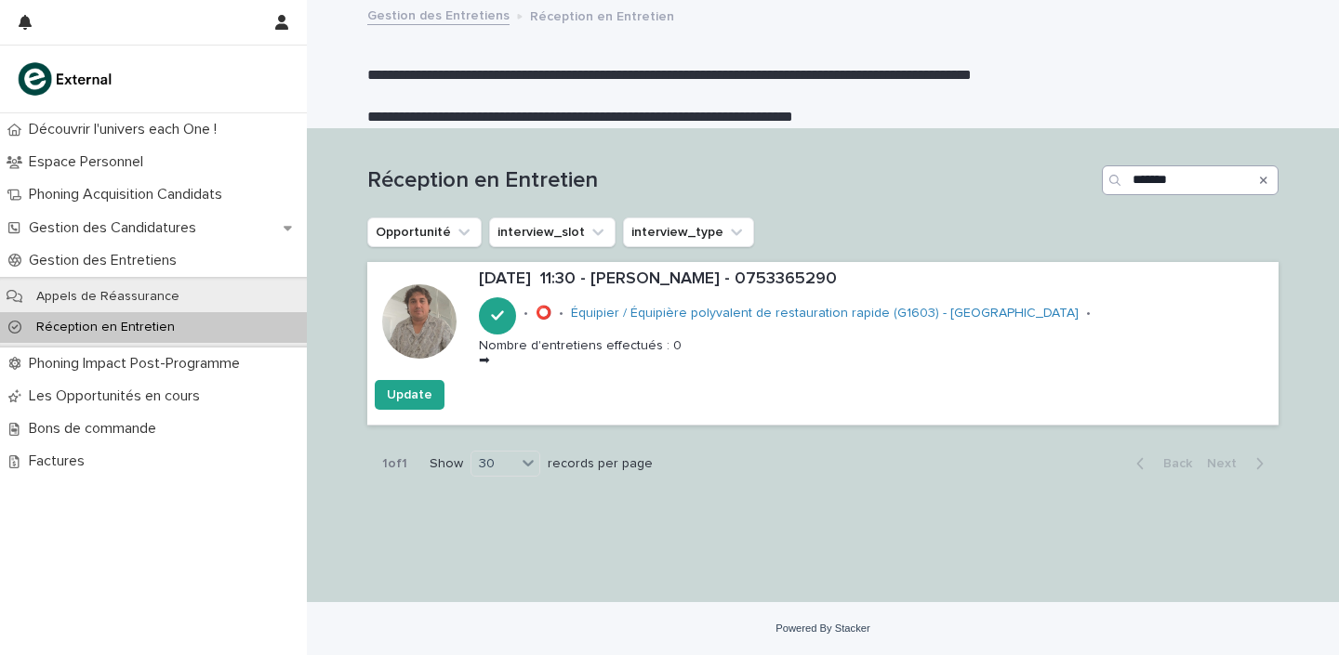
click at [1264, 177] on icon "Search" at bounding box center [1263, 180] width 7 height 11
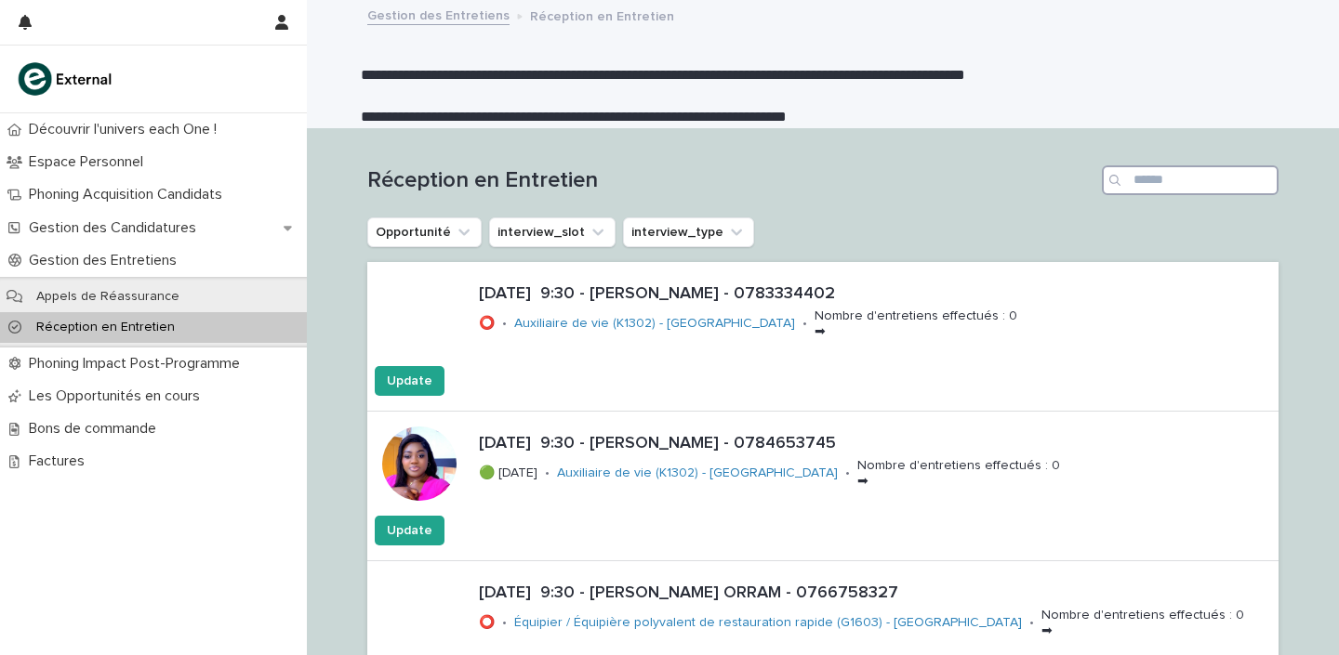
click at [1148, 183] on input "Search" at bounding box center [1190, 180] width 177 height 30
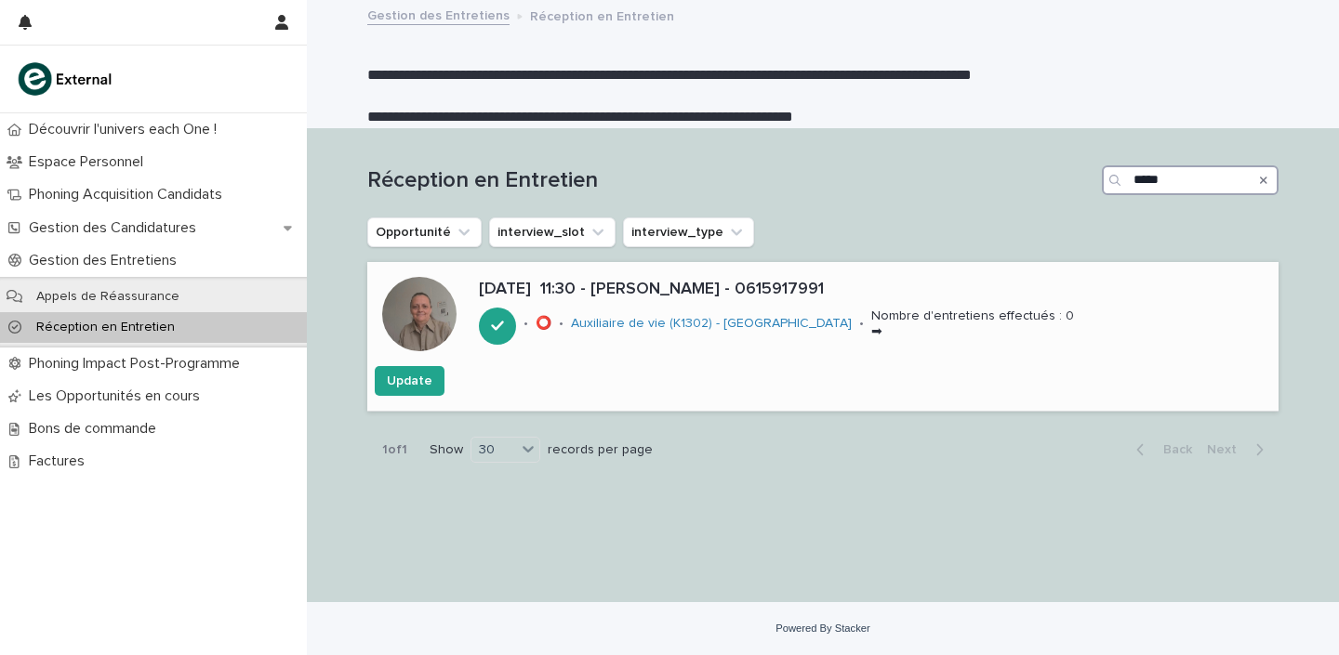
type input "*****"
click at [651, 284] on p "[DATE] 11:30 - [PERSON_NAME] - 0615917991" at bounding box center [875, 290] width 792 height 20
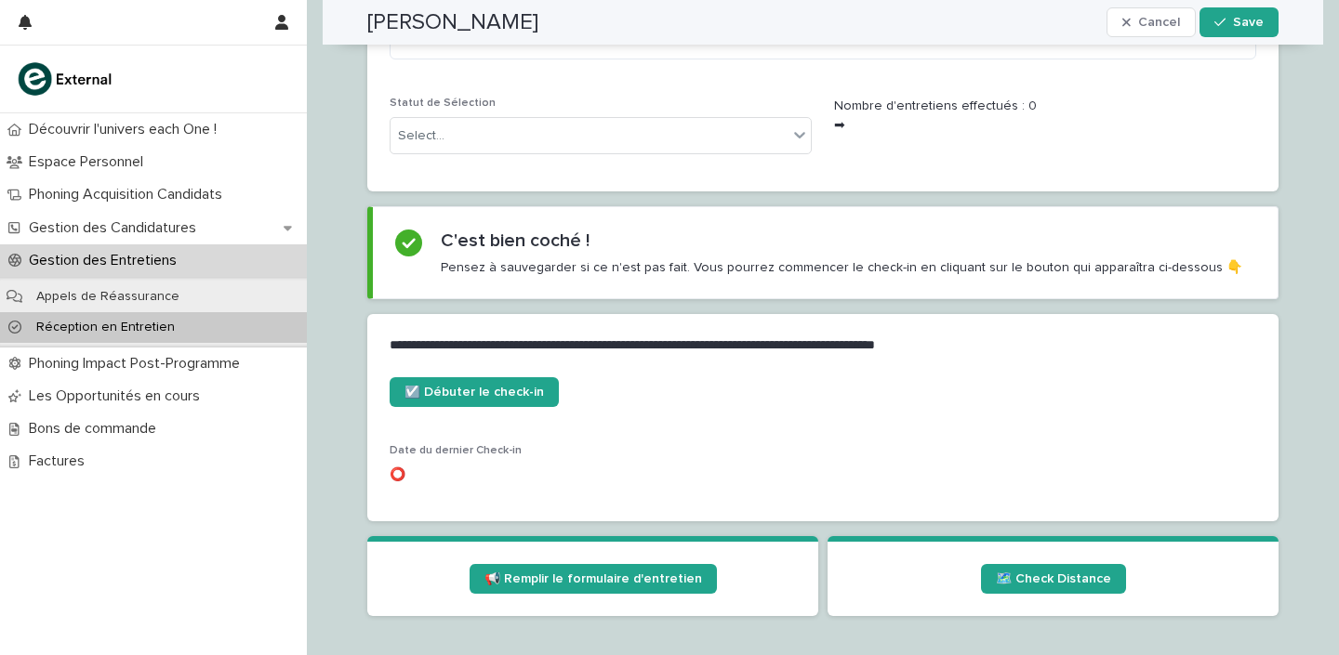
scroll to position [589, 0]
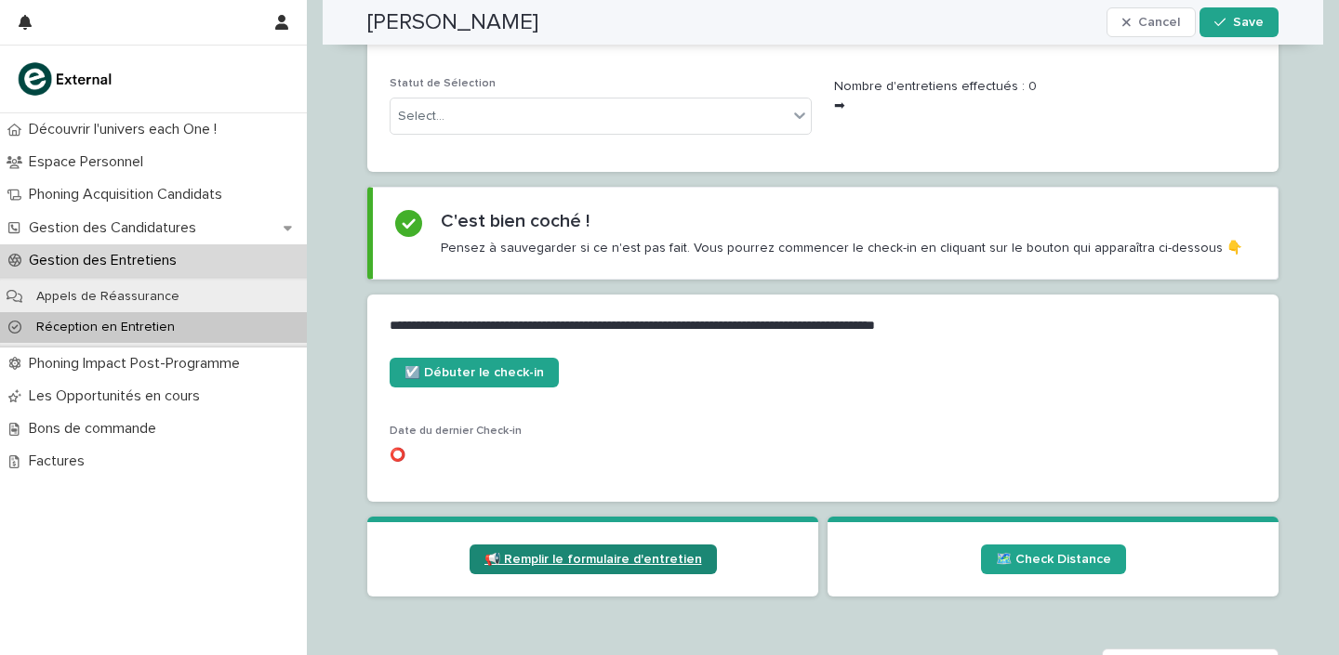
click at [620, 553] on span "📢 Remplir le formulaire d'entretien" at bounding box center [593, 559] width 218 height 13
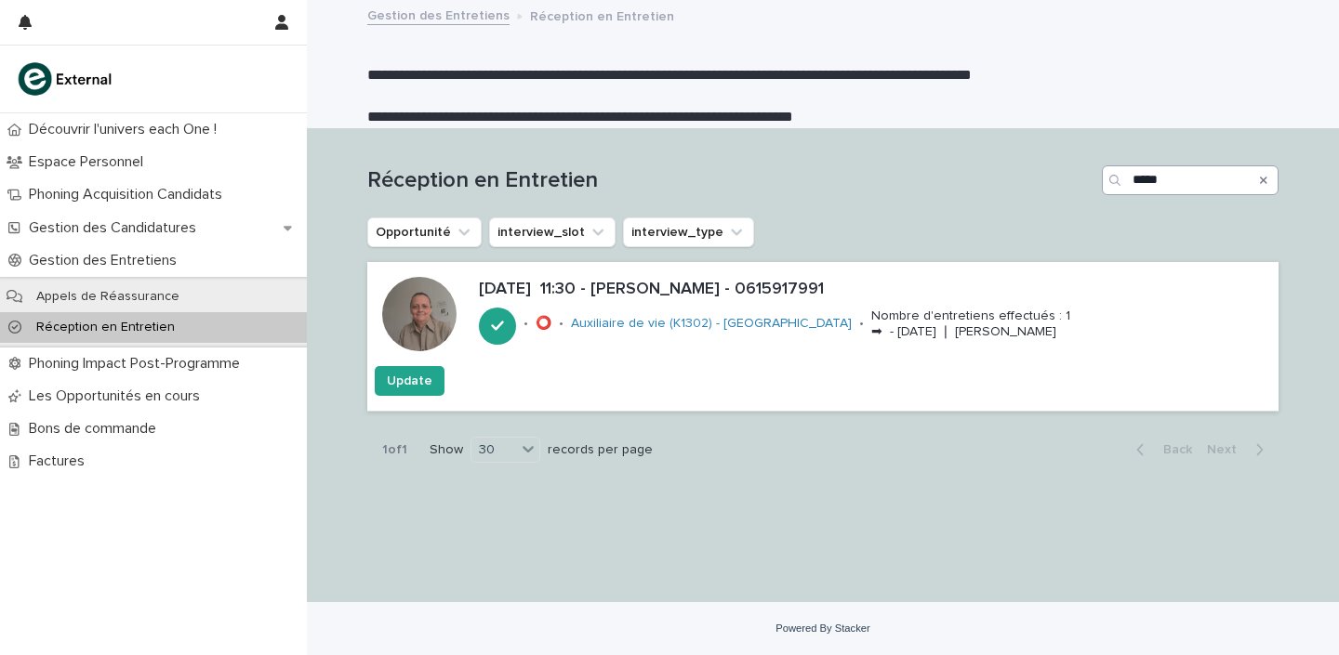
click at [1263, 181] on icon "Search" at bounding box center [1263, 180] width 7 height 11
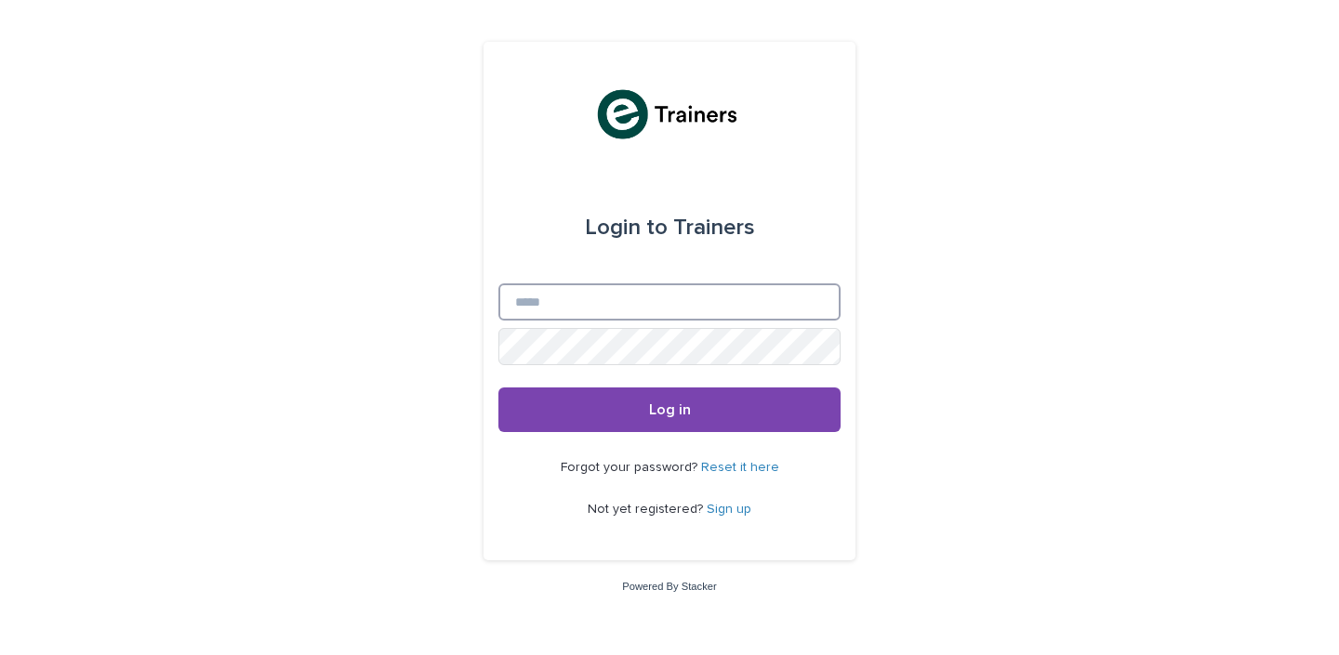
click at [624, 305] on input "Email" at bounding box center [669, 302] width 342 height 37
